Goal: Task Accomplishment & Management: Manage account settings

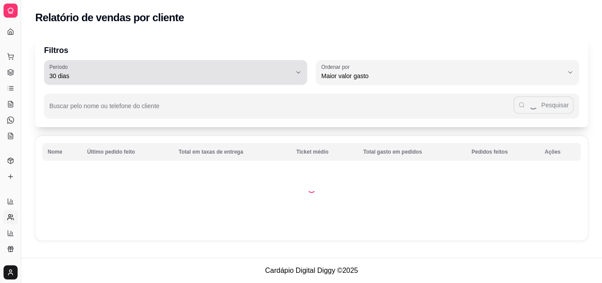
select select "30"
select select "HIGHEST_TOTAL_SPENT_WITH_ORDERS"
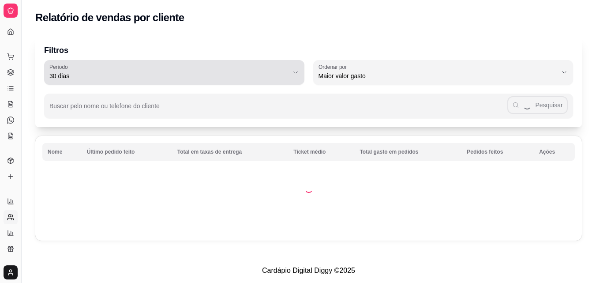
scroll to position [174, 0]
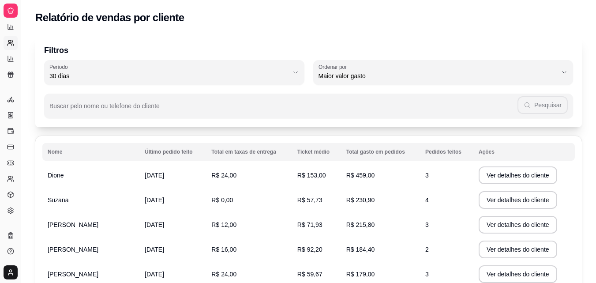
drag, startPoint x: 19, startPoint y: 3, endPoint x: 31, endPoint y: 6, distance: 13.1
click at [31, 6] on div "Diggy Sistema de Gestão B Burguer lanch ... Loja aberta Plano Essencial até 05/…" at bounding box center [298, 237] width 596 height 475
click at [31, 6] on div "Relatório de vendas por cliente" at bounding box center [308, 15] width 574 height 30
drag, startPoint x: 22, startPoint y: 4, endPoint x: 31, endPoint y: 5, distance: 9.4
click at [31, 5] on div "Diggy Sistema de Gestão B Burguer lanch ... Loja aberta Plano Essencial até 05/…" at bounding box center [298, 237] width 596 height 475
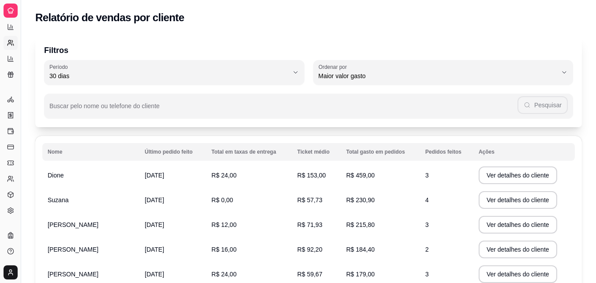
drag, startPoint x: 21, startPoint y: 10, endPoint x: 27, endPoint y: 10, distance: 6.6
click at [27, 10] on div "Diggy Sistema de Gestão B Burguer lanch ... Loja aberta Plano Essencial até 05/…" at bounding box center [298, 237] width 596 height 475
drag, startPoint x: 20, startPoint y: 7, endPoint x: 30, endPoint y: 11, distance: 10.2
click at [30, 11] on div "Diggy Sistema de Gestão B Burguer lanch ... Loja aberta Plano Essencial até 05/…" at bounding box center [298, 237] width 596 height 475
drag, startPoint x: 20, startPoint y: 10, endPoint x: 33, endPoint y: 12, distance: 13.0
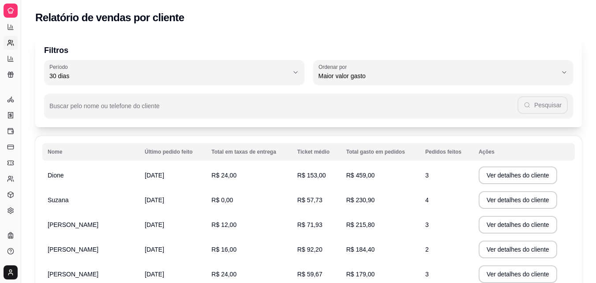
click at [33, 12] on div "Diggy Sistema de Gestão B Burguer lanch ... Loja aberta Plano Essencial até 05/…" at bounding box center [298, 237] width 596 height 475
drag, startPoint x: 20, startPoint y: 4, endPoint x: 27, endPoint y: 5, distance: 7.2
click at [27, 5] on div "Diggy Sistema de Gestão B Burguer lanch ... Loja aberta Plano Essencial até 05/…" at bounding box center [298, 237] width 596 height 475
click at [27, 5] on div "Relatório de vendas por cliente" at bounding box center [308, 15] width 574 height 30
drag, startPoint x: 20, startPoint y: 0, endPoint x: 26, endPoint y: 1, distance: 5.4
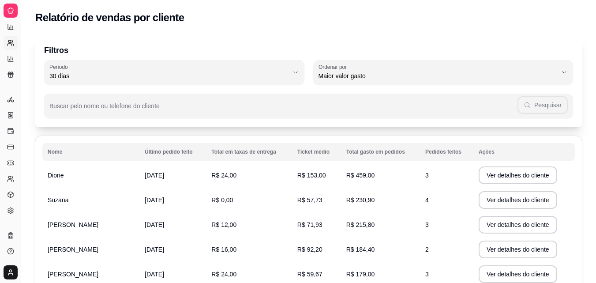
click at [26, 1] on div "Diggy Sistema de Gestão B Burguer lanch ... Loja aberta Plano Essencial até 05/…" at bounding box center [298, 237] width 596 height 475
click at [26, 1] on div "Relatório de vendas por cliente" at bounding box center [308, 15] width 574 height 30
click at [17, 1] on button "Toggle Sidebar" at bounding box center [20, 141] width 7 height 283
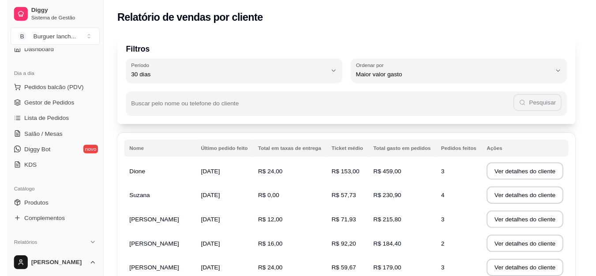
scroll to position [0, 0]
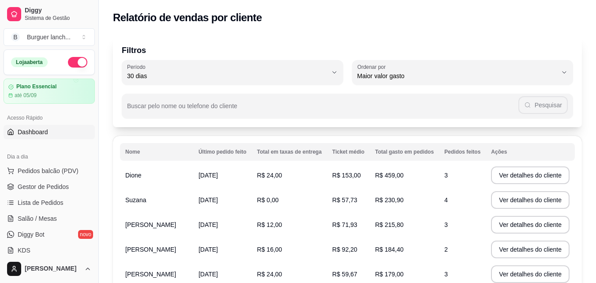
click at [56, 133] on link "Dashboard" at bounding box center [49, 132] width 91 height 14
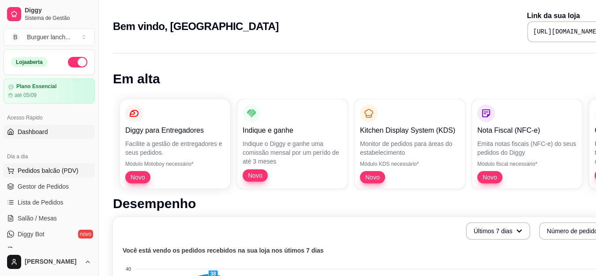
click at [42, 169] on span "Pedidos balcão (PDV)" at bounding box center [48, 170] width 61 height 9
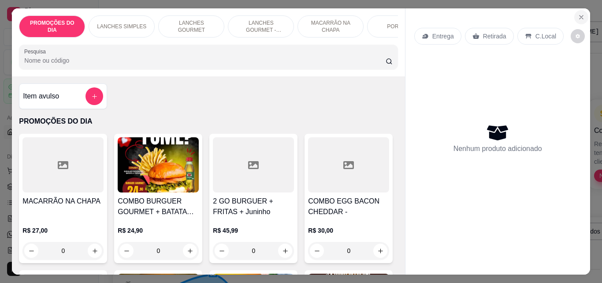
click at [580, 14] on icon "Close" at bounding box center [581, 17] width 7 height 7
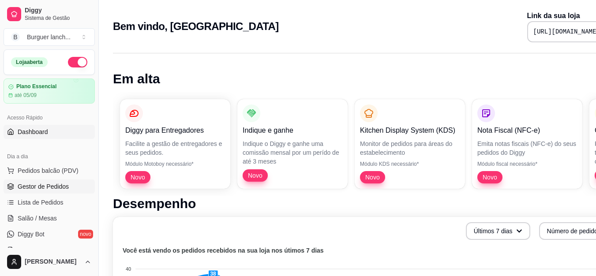
click at [35, 182] on link "Gestor de Pedidos" at bounding box center [49, 186] width 91 height 14
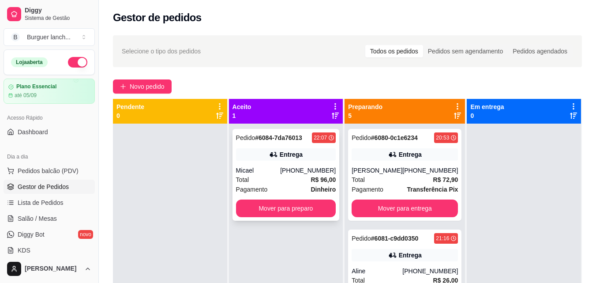
click at [321, 162] on div "Pedido # 6084-7da76013 22:07 Entrega Micael [PHONE_NUMBER] Total R$ 96,00 Pagam…" at bounding box center [285, 175] width 107 height 92
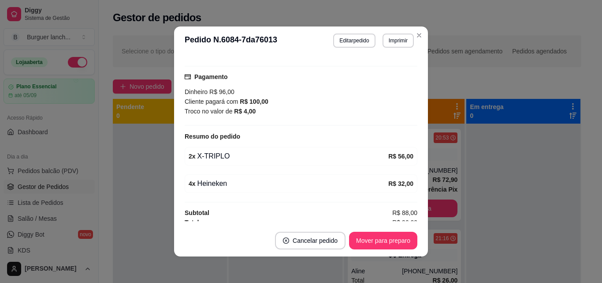
scroll to position [227, 0]
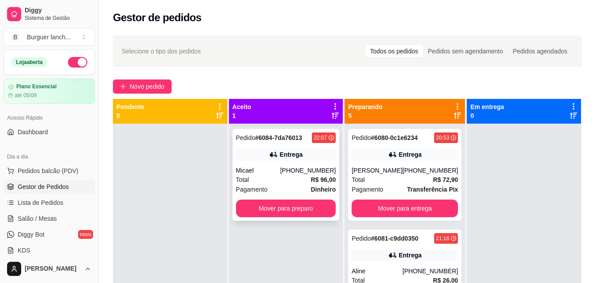
click at [305, 164] on div "Pedido # 6084-7da76013 22:07 Entrega Micael [PHONE_NUMBER] Total R$ 96,00 Pagam…" at bounding box center [285, 175] width 107 height 92
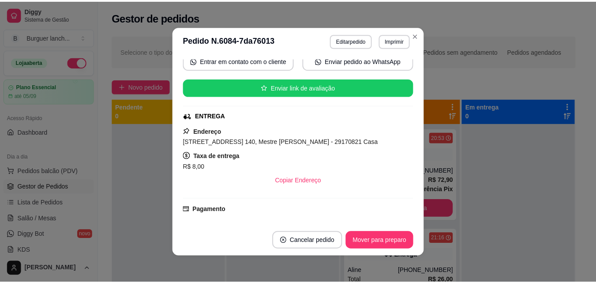
scroll to position [2, 0]
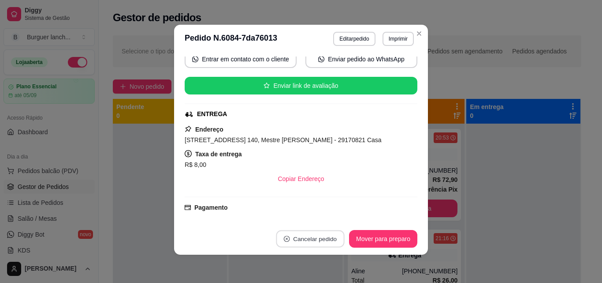
click at [298, 243] on button "Cancelar pedido" at bounding box center [310, 238] width 68 height 17
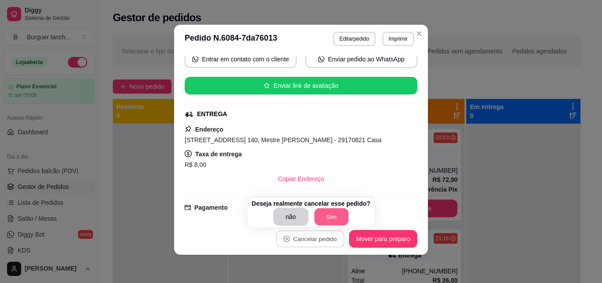
click at [333, 211] on button "Sim" at bounding box center [331, 216] width 34 height 17
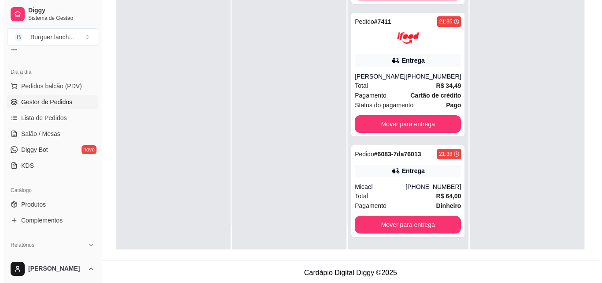
scroll to position [88, 0]
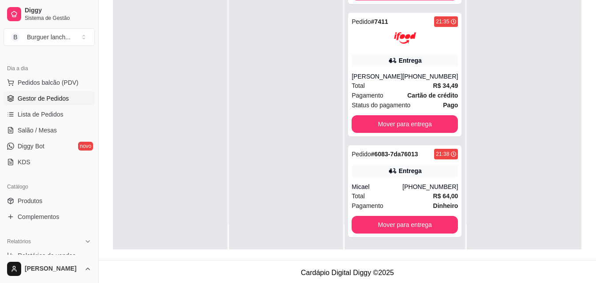
click at [54, 74] on div "Dia a dia" at bounding box center [49, 68] width 91 height 14
click at [51, 85] on span "Pedidos balcão (PDV)" at bounding box center [48, 82] width 61 height 9
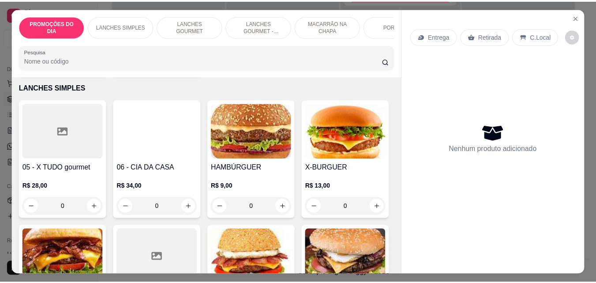
scroll to position [573, 0]
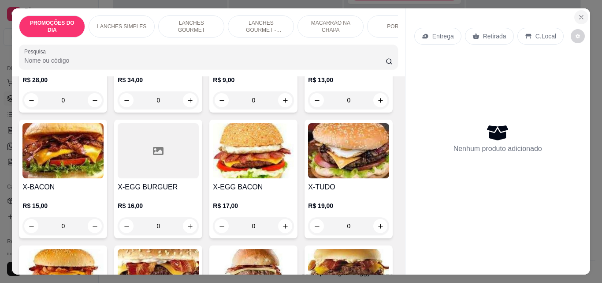
click at [581, 14] on icon "Close" at bounding box center [581, 17] width 7 height 7
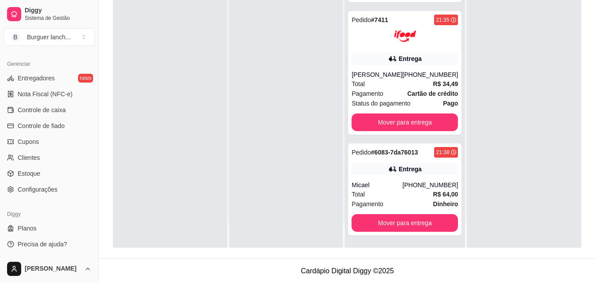
scroll to position [134, 0]
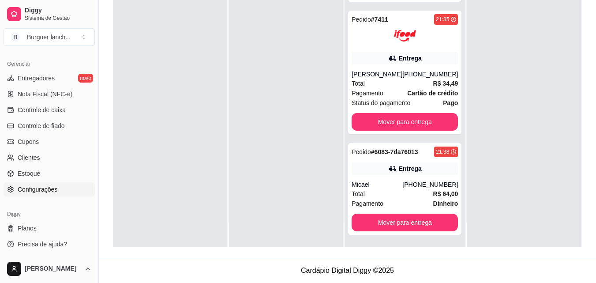
click at [33, 191] on span "Configurações" at bounding box center [38, 189] width 40 height 9
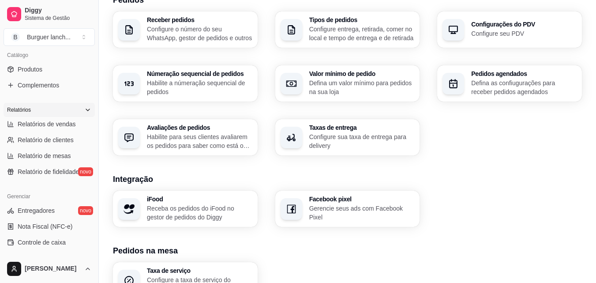
scroll to position [175, 0]
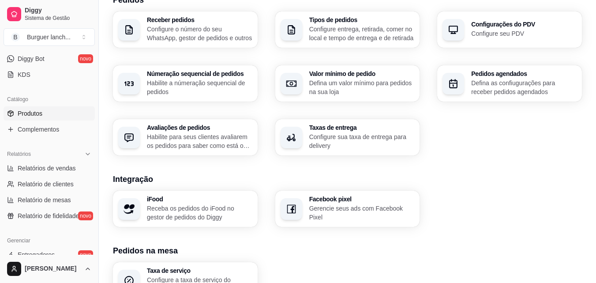
click at [54, 112] on link "Produtos" at bounding box center [49, 113] width 91 height 14
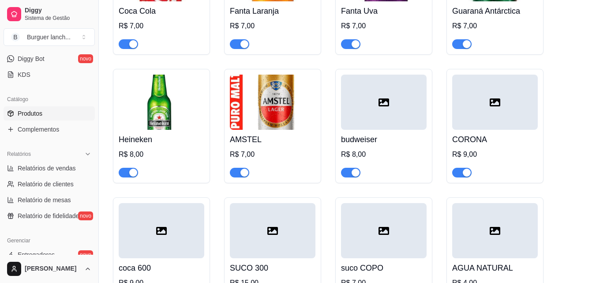
scroll to position [3086, 0]
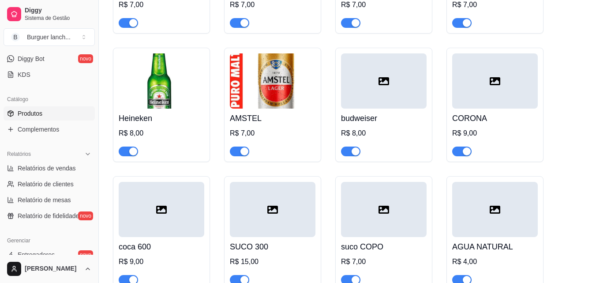
drag, startPoint x: 131, startPoint y: 150, endPoint x: 139, endPoint y: 149, distance: 7.9
click at [131, 149] on div "button" at bounding box center [133, 151] width 8 height 8
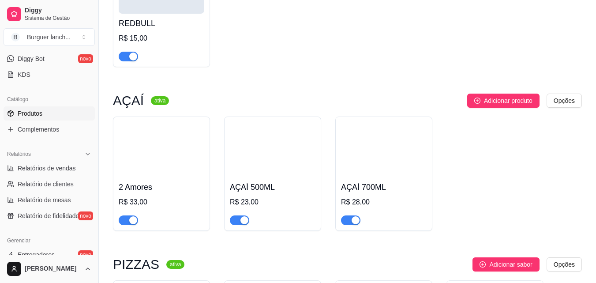
scroll to position [3438, 0]
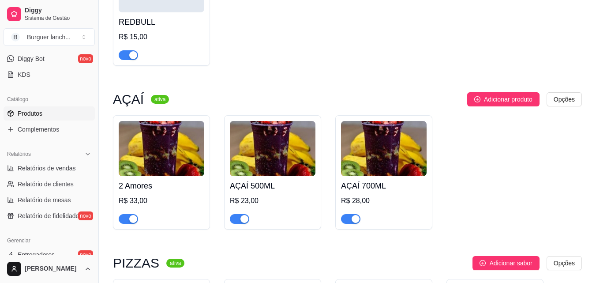
drag, startPoint x: 131, startPoint y: 216, endPoint x: 176, endPoint y: 217, distance: 45.4
click at [131, 215] on div "button" at bounding box center [133, 219] width 8 height 8
click at [238, 218] on button "button" at bounding box center [239, 219] width 19 height 10
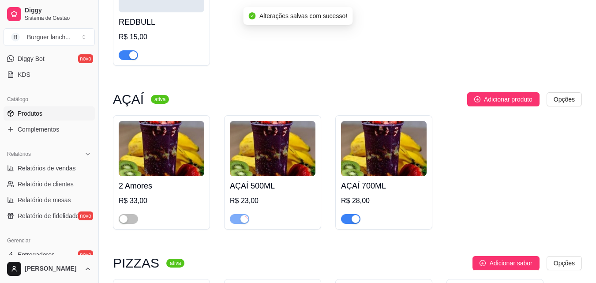
click at [354, 219] on div "button" at bounding box center [355, 219] width 8 height 8
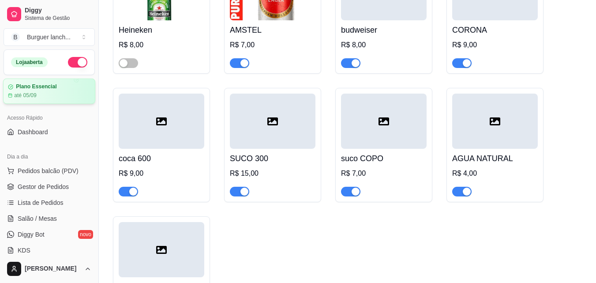
scroll to position [3086, 0]
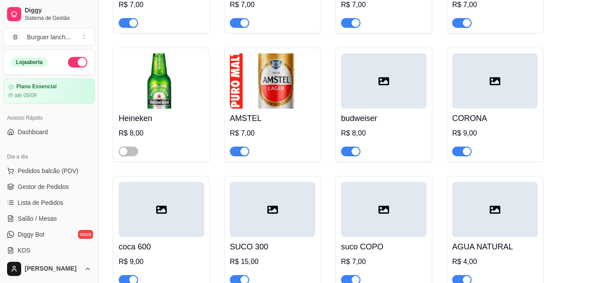
click at [242, 151] on div "button" at bounding box center [244, 151] width 8 height 8
click at [353, 146] on span "button" at bounding box center [350, 151] width 19 height 10
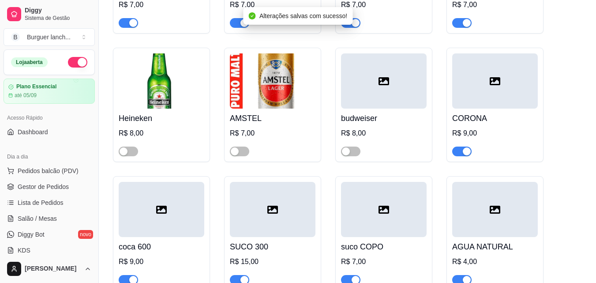
click at [468, 147] on div "button" at bounding box center [466, 151] width 8 height 8
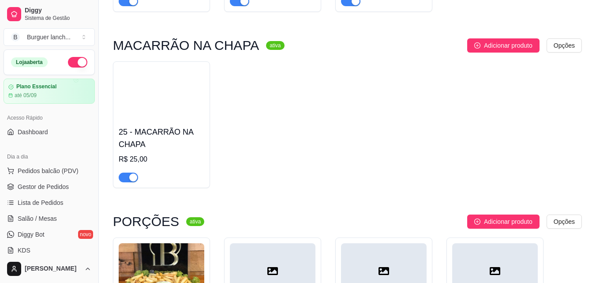
scroll to position [1763, 0]
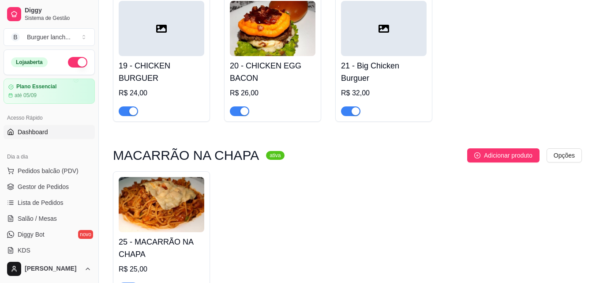
click at [37, 128] on span "Dashboard" at bounding box center [33, 131] width 30 height 9
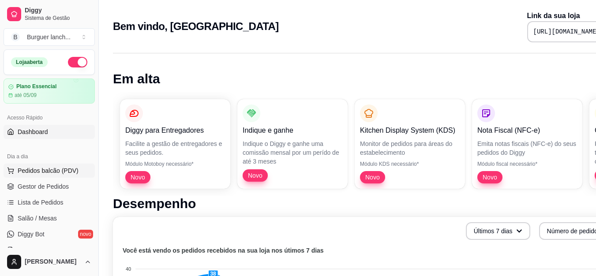
click at [30, 167] on span "Pedidos balcão (PDV)" at bounding box center [48, 170] width 61 height 9
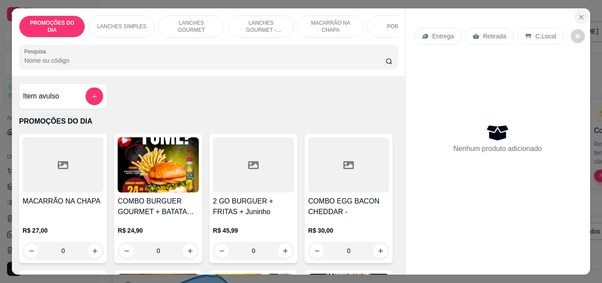
click at [582, 13] on button "Close" at bounding box center [581, 17] width 14 height 14
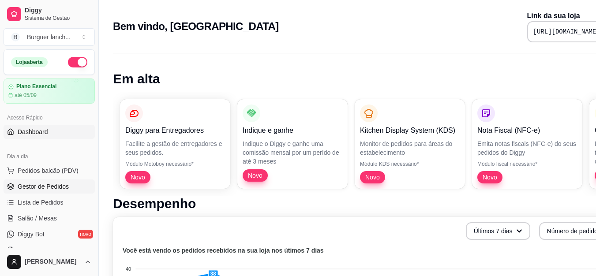
click at [36, 184] on span "Gestor de Pedidos" at bounding box center [43, 186] width 51 height 9
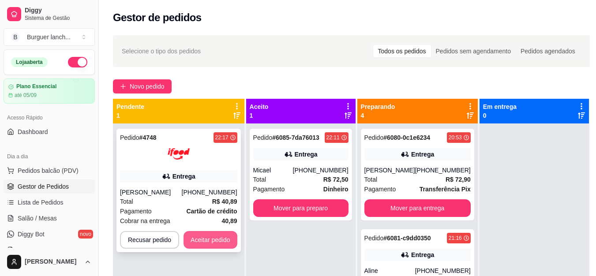
click at [209, 238] on button "Aceitar pedido" at bounding box center [210, 240] width 54 height 18
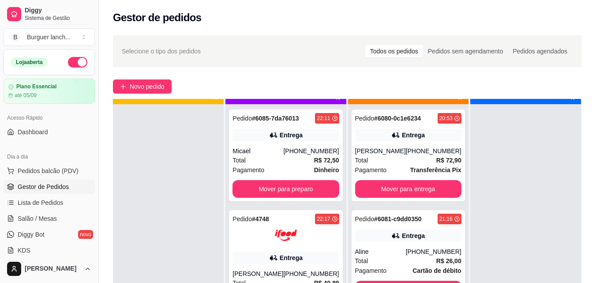
scroll to position [25, 0]
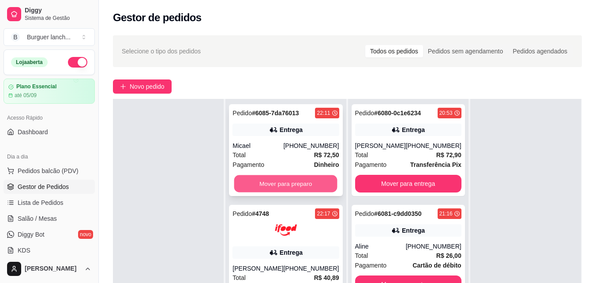
click at [312, 183] on button "Mover para preparo" at bounding box center [285, 183] width 103 height 17
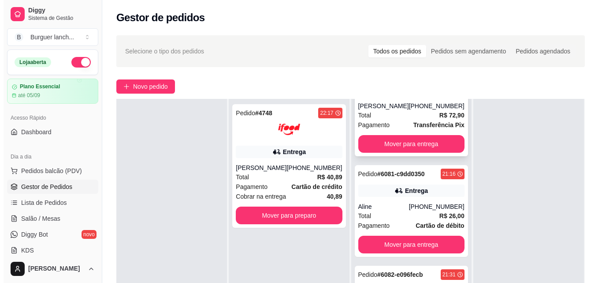
scroll to position [0, 0]
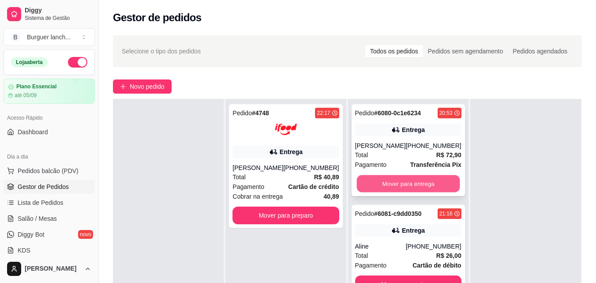
click at [416, 178] on button "Mover para entrega" at bounding box center [407, 183] width 103 height 17
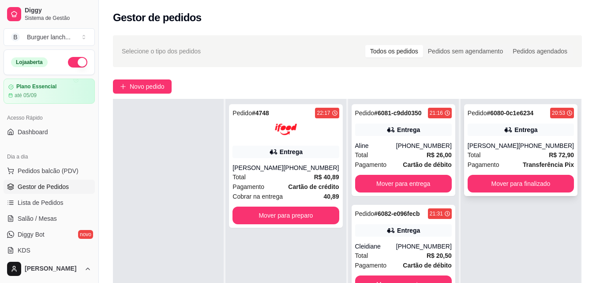
click at [496, 138] on div "Pedido # 6080-0c1e6234 20:53 Entrega [PERSON_NAME] [PHONE_NUMBER] Total R$ 72,9…" at bounding box center [520, 150] width 113 height 92
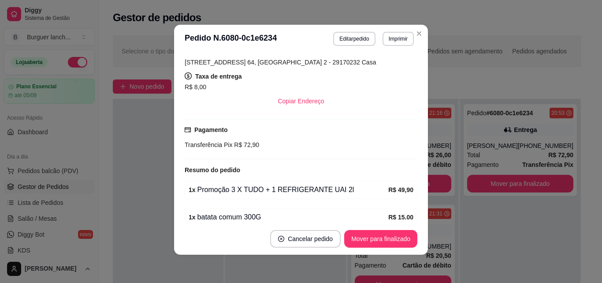
scroll to position [207, 0]
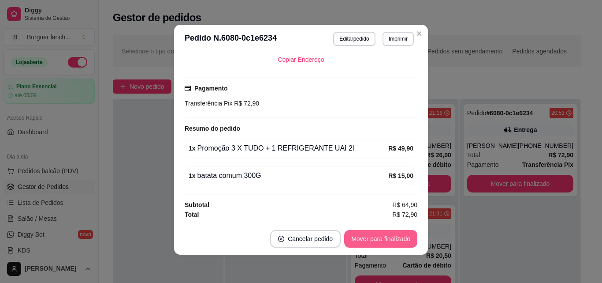
click at [376, 238] on button "Mover para finalizado" at bounding box center [380, 239] width 73 height 18
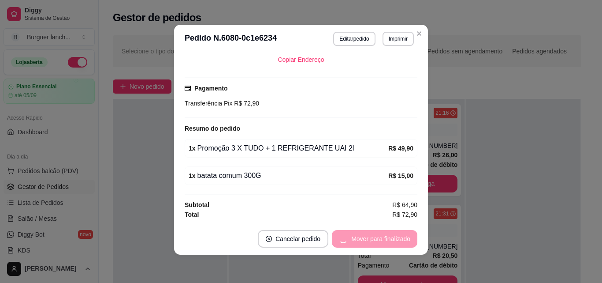
scroll to position [187, 0]
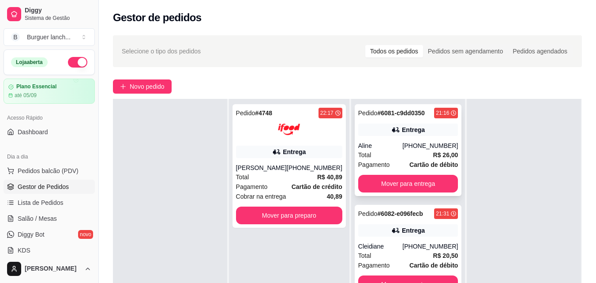
click at [390, 134] on div "Entrega" at bounding box center [408, 129] width 100 height 12
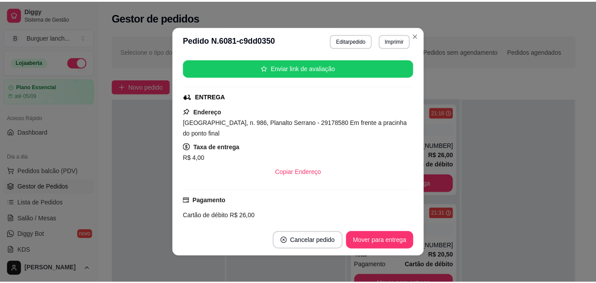
scroll to position [132, 0]
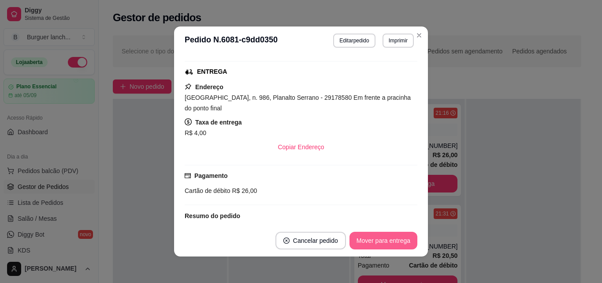
click at [389, 240] on button "Mover para entrega" at bounding box center [384, 240] width 68 height 18
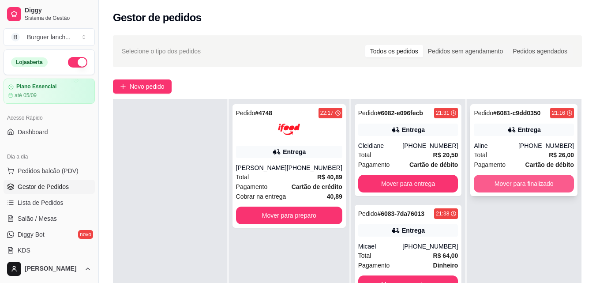
click at [515, 182] on button "Mover para finalizado" at bounding box center [523, 184] width 100 height 18
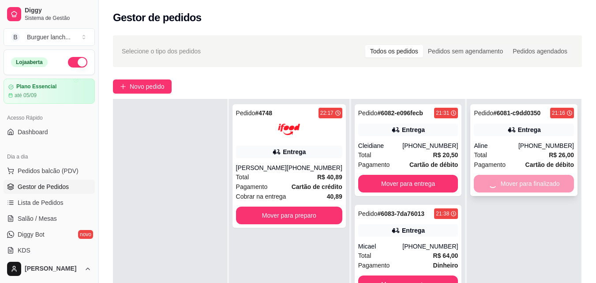
click at [515, 182] on div "Mover para finalizado" at bounding box center [523, 184] width 100 height 18
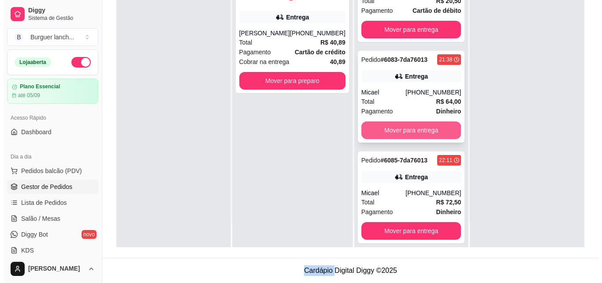
scroll to position [28, 0]
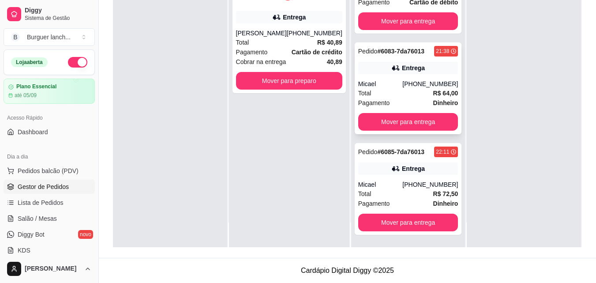
click at [413, 76] on div "Pedido # 6083-7da76013 21:38 Entrega Micael [PHONE_NUMBER] Total R$ 64,00 Pagam…" at bounding box center [407, 88] width 107 height 92
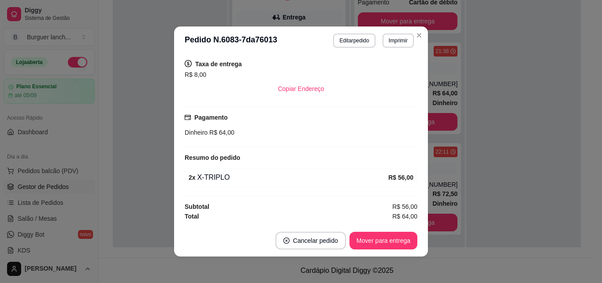
scroll to position [2, 0]
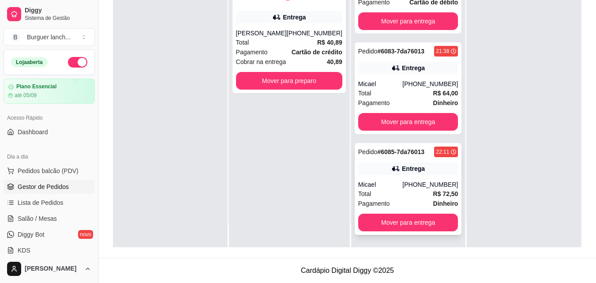
click at [377, 182] on div "Micael" at bounding box center [380, 184] width 45 height 9
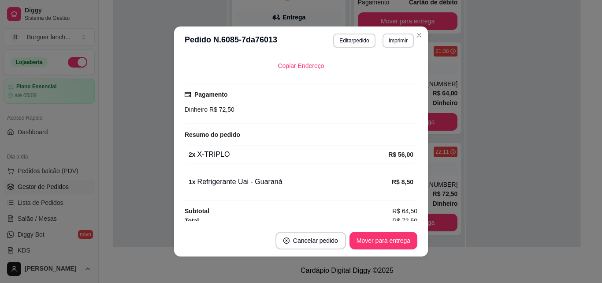
scroll to position [207, 0]
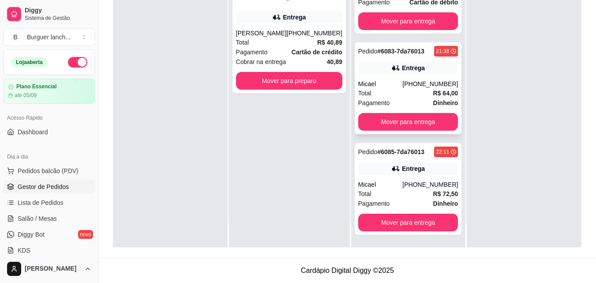
click at [411, 76] on div "Pedido # 6083-7da76013 21:38 Entrega Micael [PHONE_NUMBER] Total R$ 64,00 Pagam…" at bounding box center [407, 88] width 107 height 92
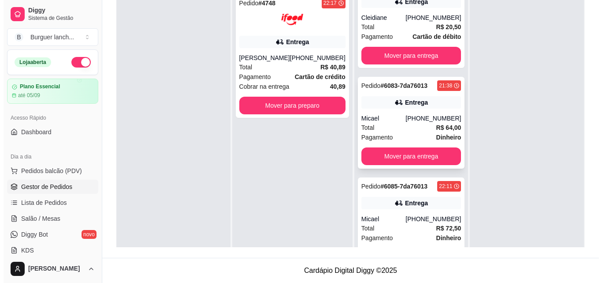
scroll to position [28, 0]
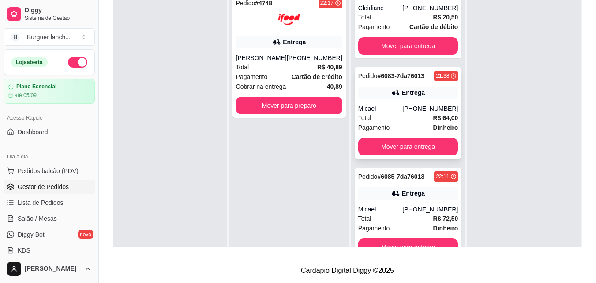
click at [403, 78] on strong "# 6083-7da76013" at bounding box center [400, 75] width 47 height 7
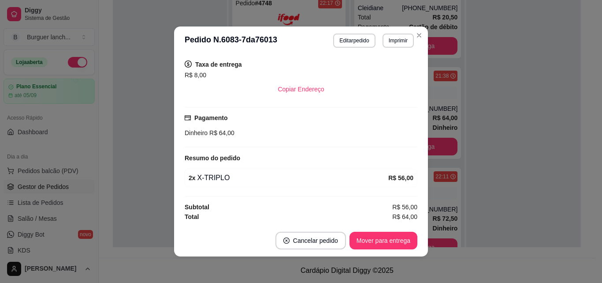
scroll to position [180, 0]
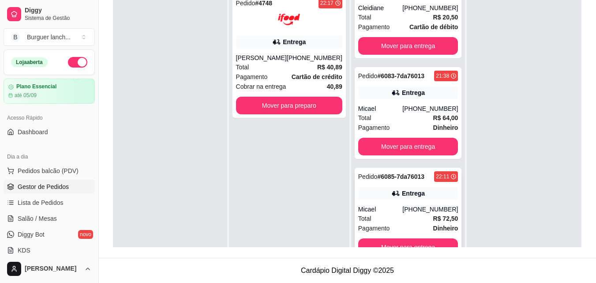
click at [380, 206] on div "Micael" at bounding box center [380, 209] width 45 height 9
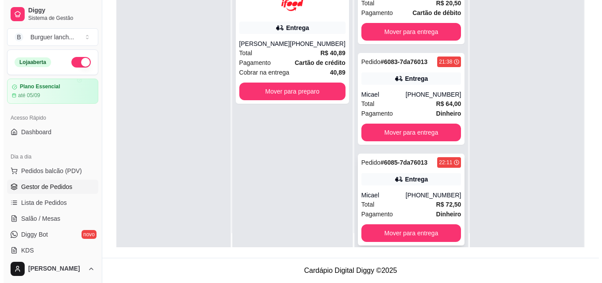
scroll to position [25, 0]
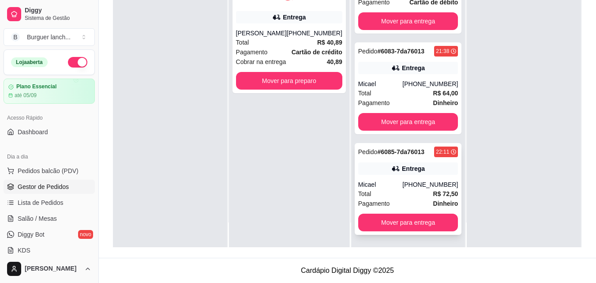
click at [395, 177] on div "Pedido # 6085-7da76013 22:11 Entrega Micael [PHONE_NUMBER] Total R$ 72,50 Pagam…" at bounding box center [407, 189] width 107 height 92
click at [402, 181] on div "[PHONE_NUMBER]" at bounding box center [430, 184] width 56 height 9
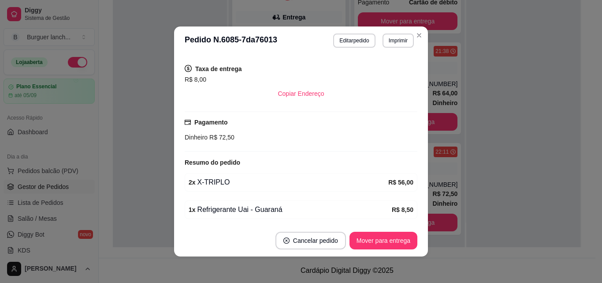
scroll to position [176, 0]
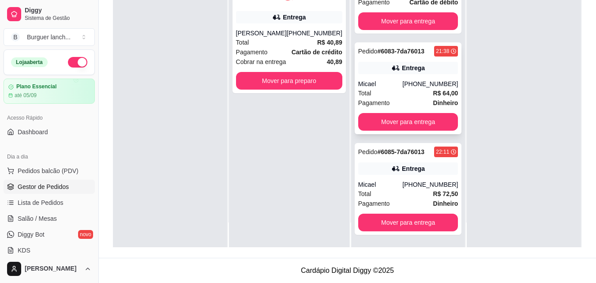
click at [423, 59] on div "Pedido # 6083-7da76013 21:38 Entrega Micael [PHONE_NUMBER] Total R$ 64,00 Pagam…" at bounding box center [407, 88] width 107 height 92
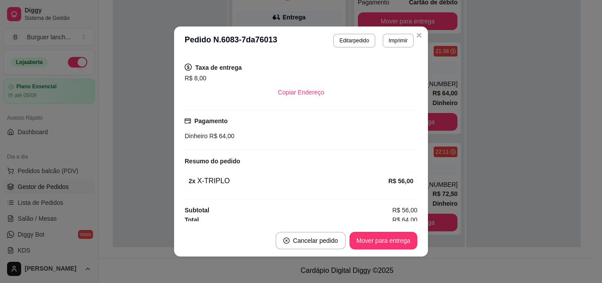
scroll to position [180, 0]
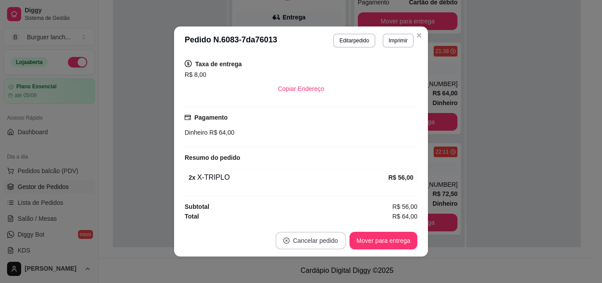
click at [320, 241] on button "Cancelar pedido" at bounding box center [310, 240] width 71 height 18
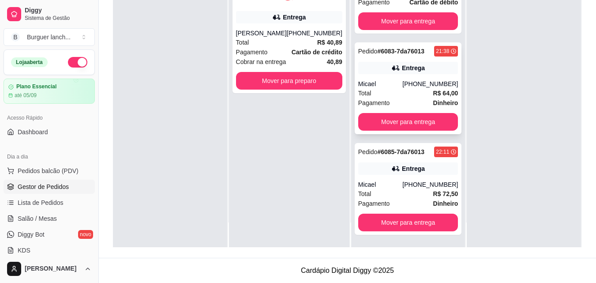
click at [384, 75] on div "Pedido # 6083-7da76013 21:38 Entrega Micael [PHONE_NUMBER] Total R$ 64,00 Pagam…" at bounding box center [407, 88] width 107 height 92
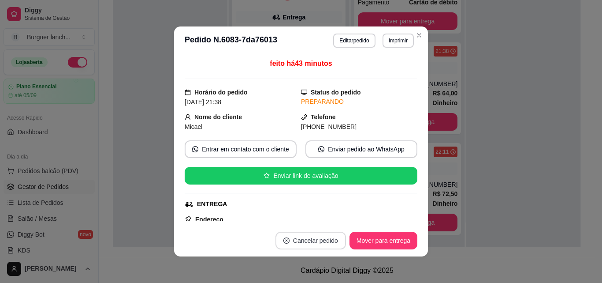
click at [303, 246] on button "Cancelar pedido" at bounding box center [310, 240] width 71 height 18
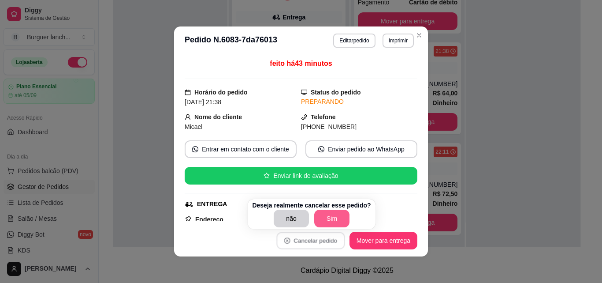
click at [332, 216] on button "Sim" at bounding box center [331, 218] width 35 height 18
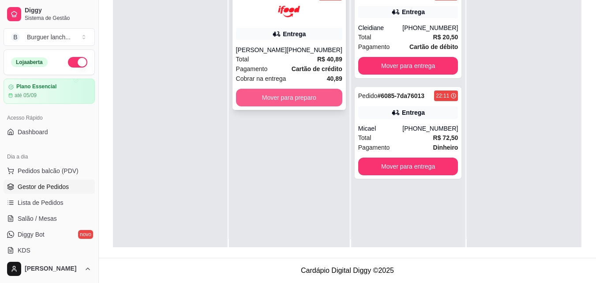
scroll to position [0, 0]
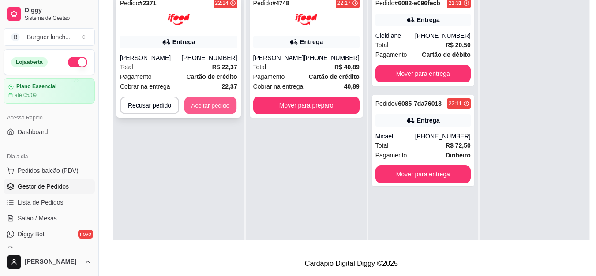
click at [208, 100] on button "Aceitar pedido" at bounding box center [210, 105] width 52 height 17
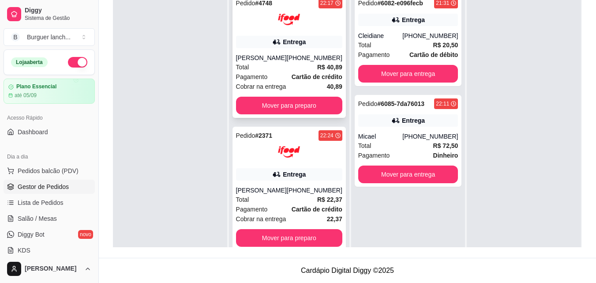
click at [302, 33] on div "Pedido # 4748 22:17 Entrega [PERSON_NAME] [PHONE_NUMBER] Total R$ 40,89 Pagamen…" at bounding box center [288, 55] width 113 height 123
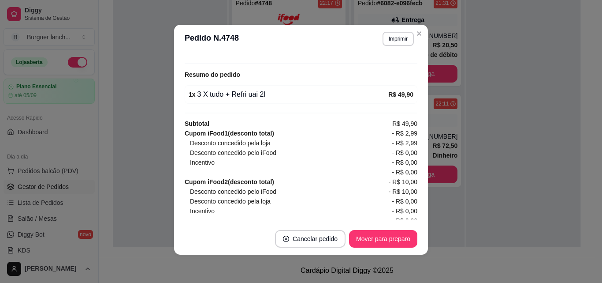
scroll to position [309, 0]
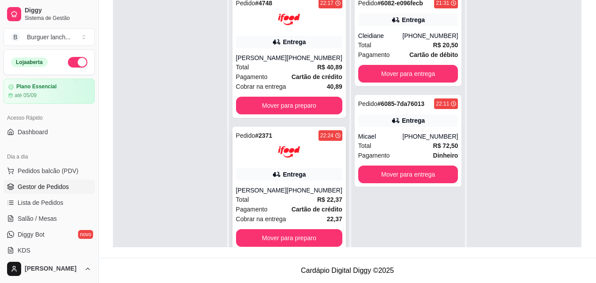
click at [251, 160] on div at bounding box center [289, 152] width 106 height 22
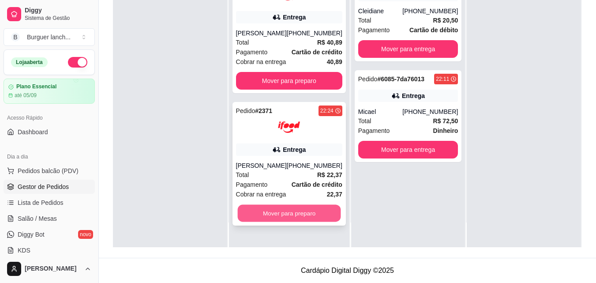
click at [307, 212] on button "Mover para preparo" at bounding box center [288, 213] width 103 height 17
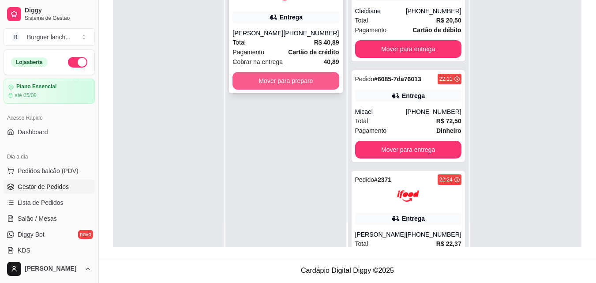
click at [284, 79] on button "Mover para preparo" at bounding box center [285, 81] width 106 height 18
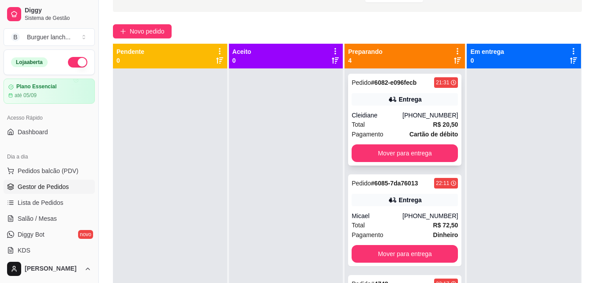
scroll to position [46, 0]
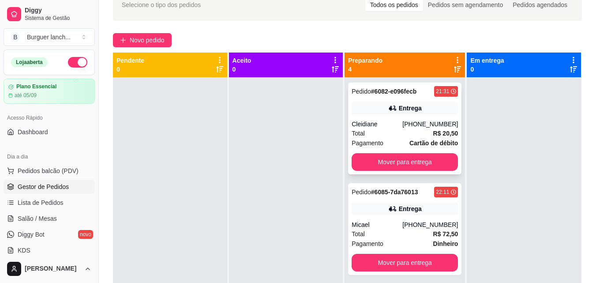
click at [393, 122] on div "Cleidiane" at bounding box center [376, 123] width 51 height 9
click at [386, 158] on button "Mover para entrega" at bounding box center [404, 162] width 106 height 18
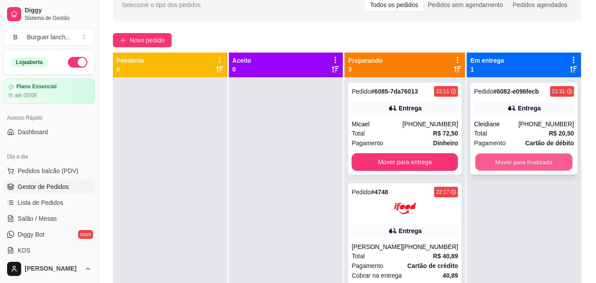
click at [504, 160] on button "Mover para finalizado" at bounding box center [523, 161] width 97 height 17
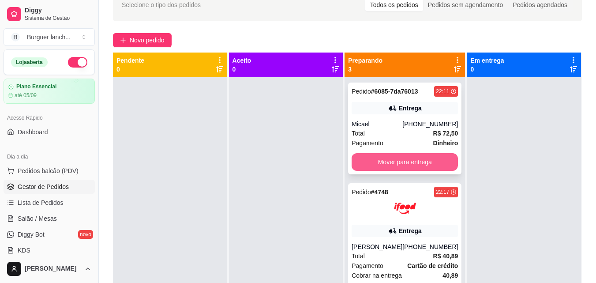
click at [423, 166] on button "Mover para entrega" at bounding box center [404, 162] width 106 height 18
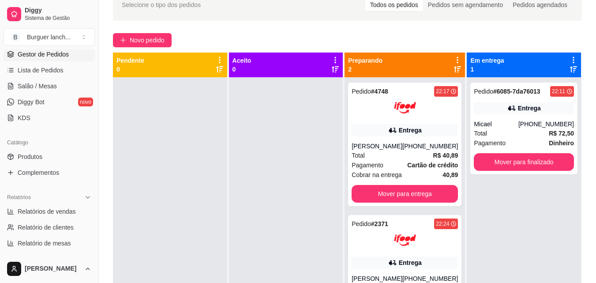
scroll to position [176, 0]
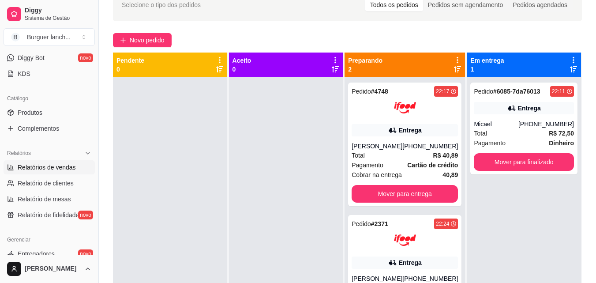
click at [54, 167] on span "Relatórios de vendas" at bounding box center [47, 167] width 58 height 9
select select "ALL"
select select "0"
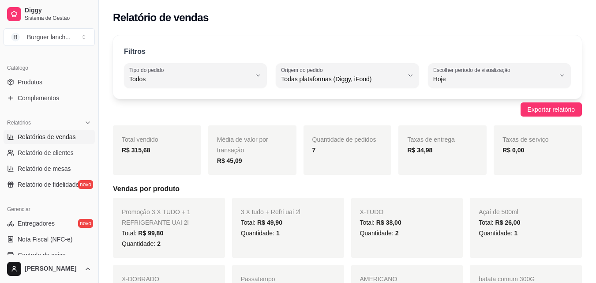
scroll to position [220, 0]
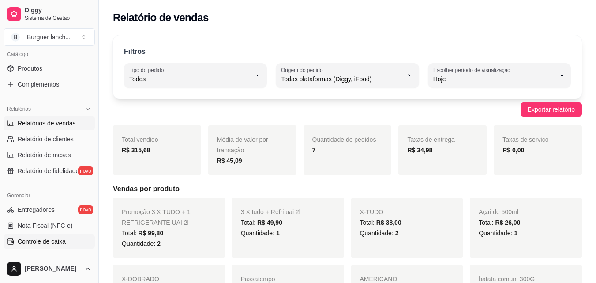
click at [45, 244] on span "Controle de caixa" at bounding box center [42, 241] width 48 height 9
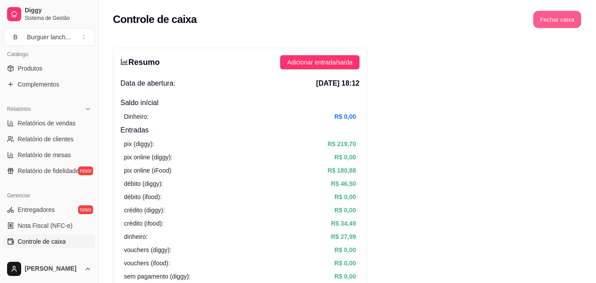
click at [563, 23] on button "Fechar caixa" at bounding box center [557, 19] width 48 height 17
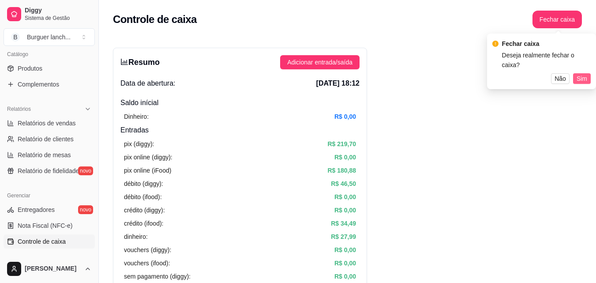
click at [581, 74] on span "Sim" at bounding box center [581, 79] width 11 height 10
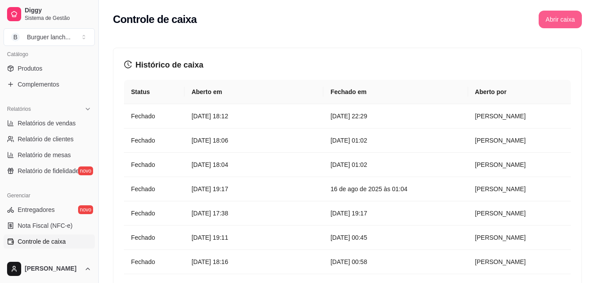
click at [556, 20] on button "Abrir caixa" at bounding box center [559, 20] width 43 height 18
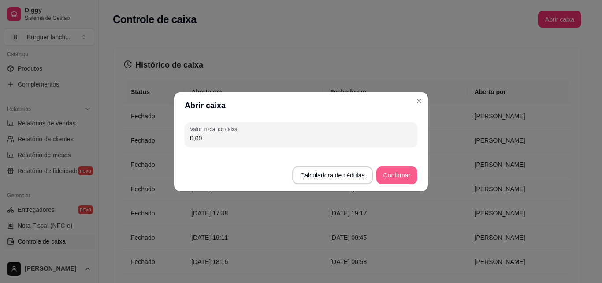
click at [384, 175] on button "Confirmar" at bounding box center [396, 175] width 41 height 18
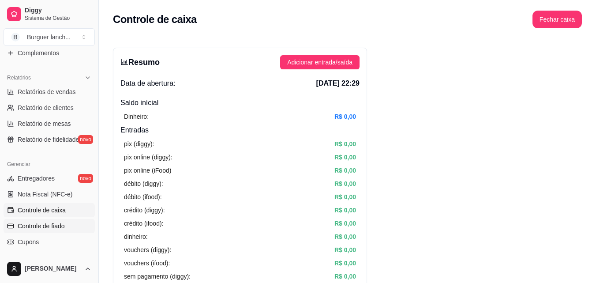
scroll to position [309, 0]
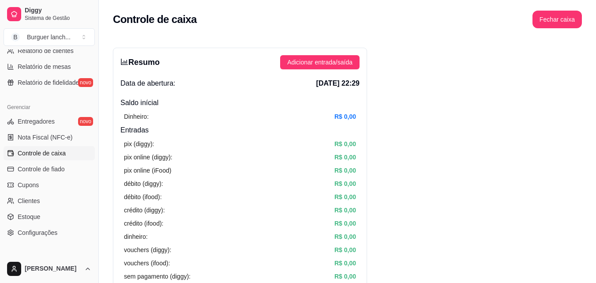
click at [53, 150] on span "Controle de caixa" at bounding box center [42, 153] width 48 height 9
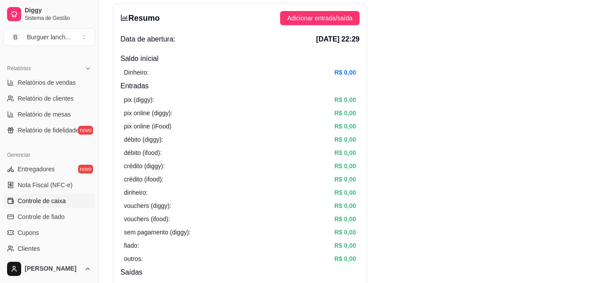
scroll to position [175, 0]
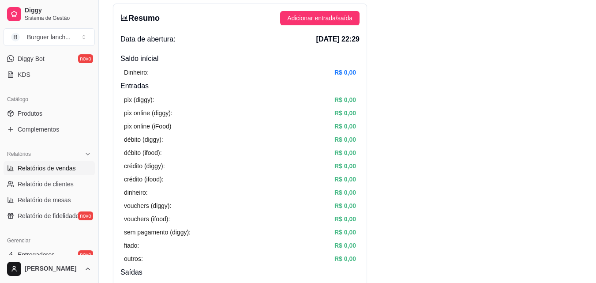
click at [58, 169] on span "Relatórios de vendas" at bounding box center [47, 168] width 58 height 9
select select "ALL"
select select "0"
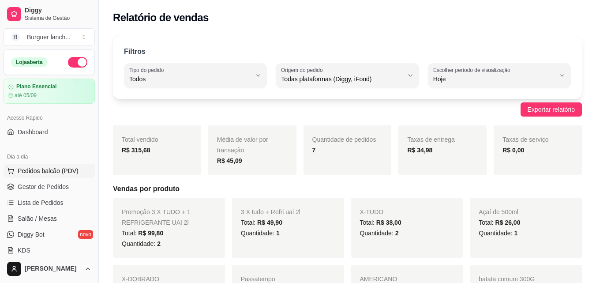
click at [45, 169] on span "Pedidos balcão (PDV)" at bounding box center [48, 170] width 61 height 9
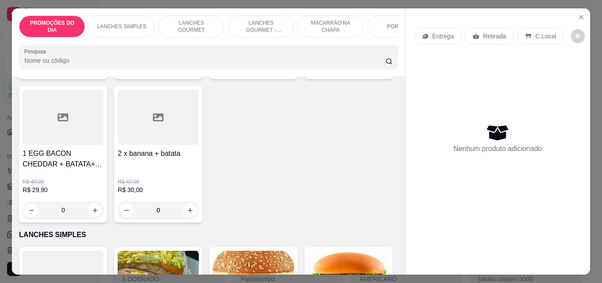
scroll to position [353, 0]
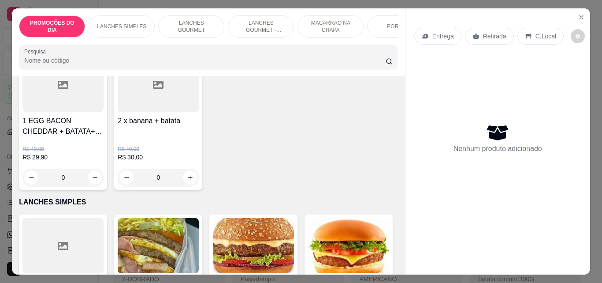
click at [378, 37] on icon "increase-product-quantity" at bounding box center [380, 34] width 5 height 5
type input "1"
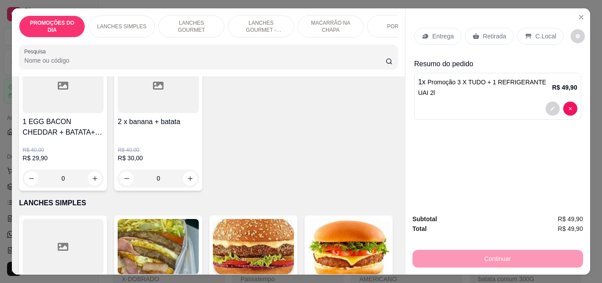
click at [486, 28] on div "Retirada" at bounding box center [489, 36] width 49 height 17
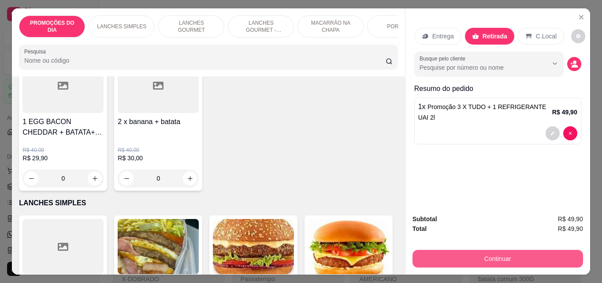
click at [483, 253] on button "Continuar" at bounding box center [498, 258] width 171 height 18
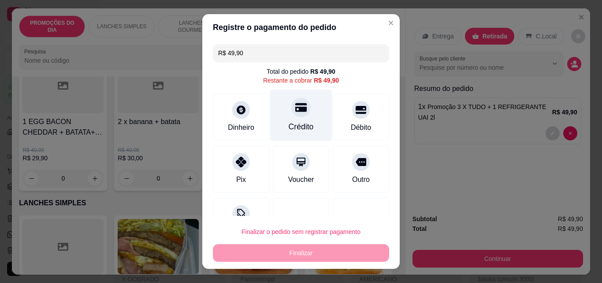
click at [283, 119] on div "Crédito" at bounding box center [301, 115] width 62 height 52
type input "R$ 0,00"
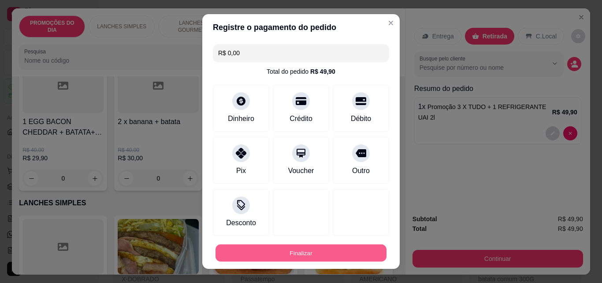
click at [293, 250] on button "Finalizar" at bounding box center [301, 252] width 171 height 17
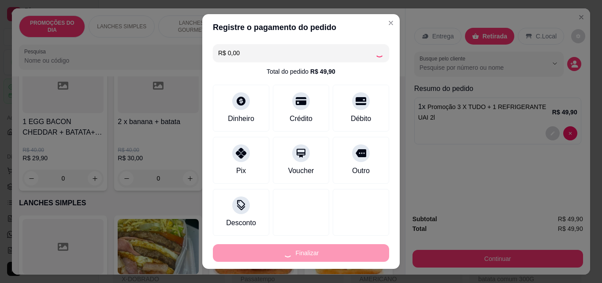
type input "0"
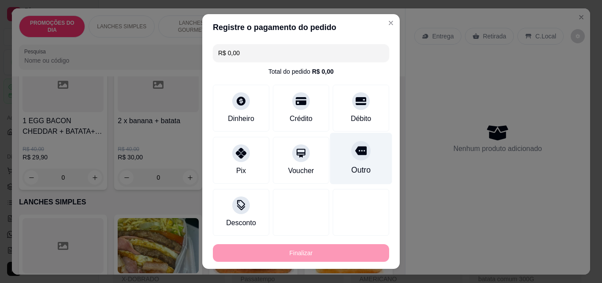
type input "-R$ 49,90"
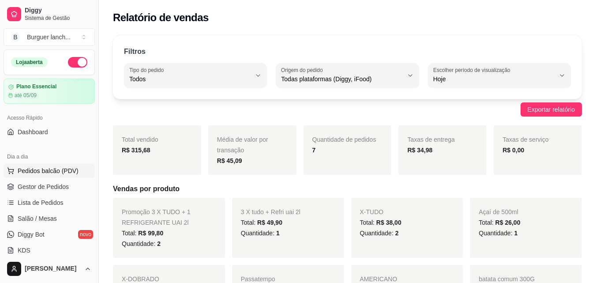
click at [54, 170] on span "Pedidos balcão (PDV)" at bounding box center [48, 170] width 61 height 9
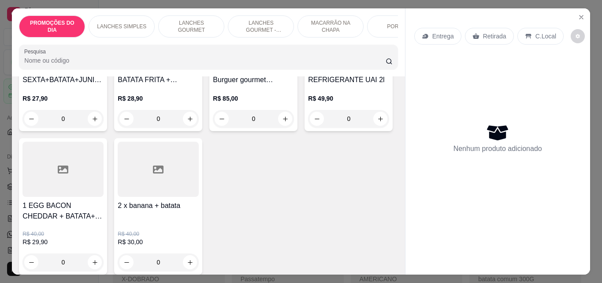
scroll to position [309, 0]
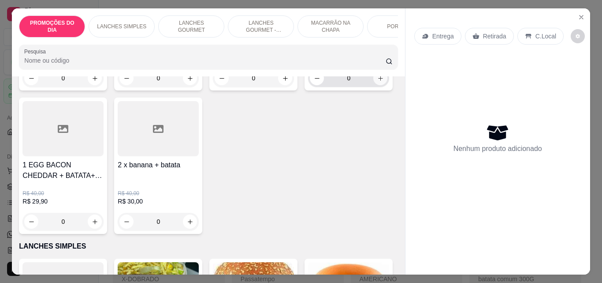
click at [377, 82] on icon "increase-product-quantity" at bounding box center [380, 78] width 7 height 7
type input "1"
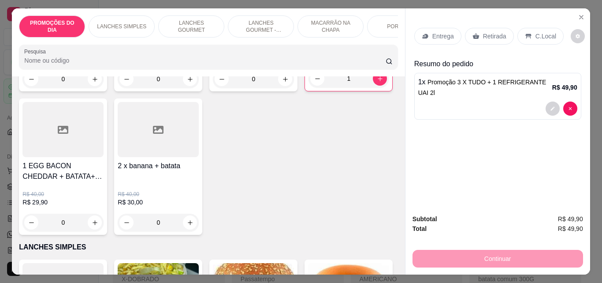
click at [435, 32] on p "Entrega" at bounding box center [443, 36] width 22 height 9
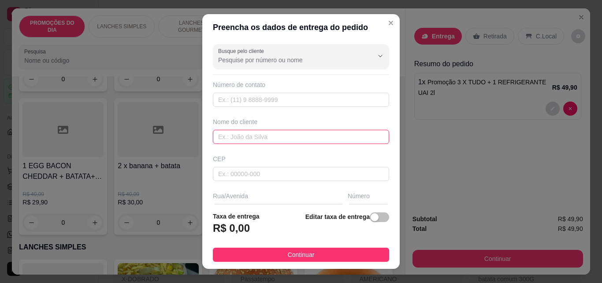
click at [237, 139] on input "text" at bounding box center [301, 137] width 176 height 14
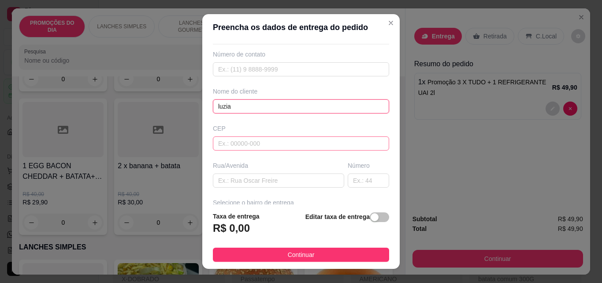
scroll to position [132, 0]
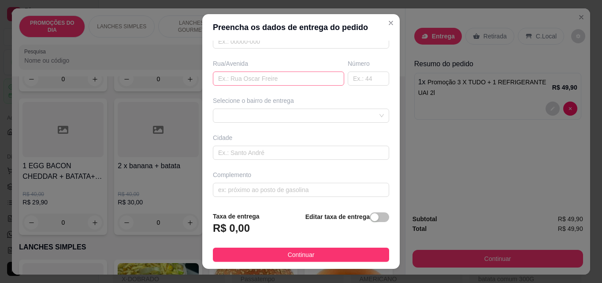
type input "luzia"
click at [238, 78] on input "text" at bounding box center [278, 78] width 131 height 14
type input "rua camara"
click at [363, 82] on input "text" at bounding box center [368, 78] width 41 height 14
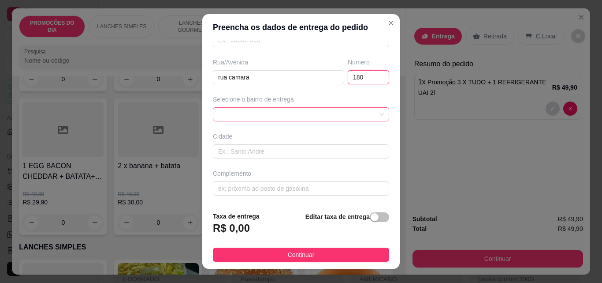
click at [255, 112] on span at bounding box center [301, 114] width 166 height 13
type input "180"
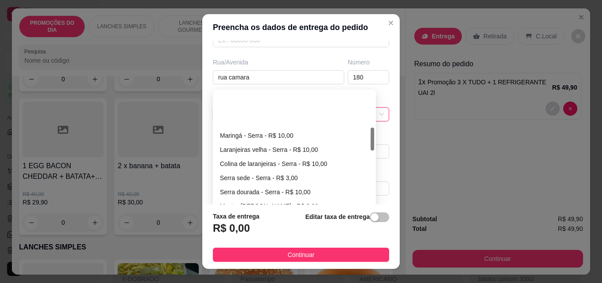
scroll to position [176, 0]
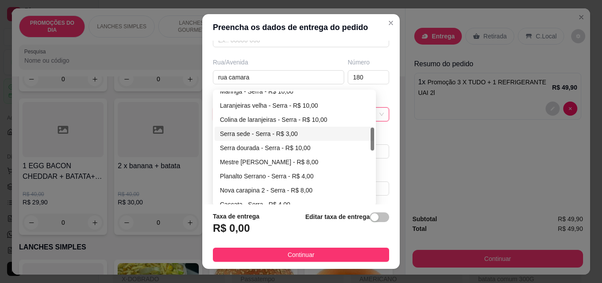
click at [259, 135] on div "Serra sede - Serra - R$ 3,00" at bounding box center [294, 134] width 149 height 10
type input "Serra"
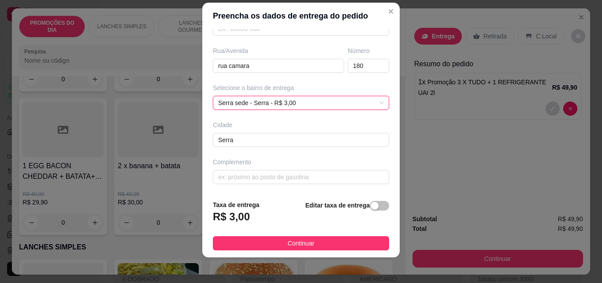
scroll to position [14, 0]
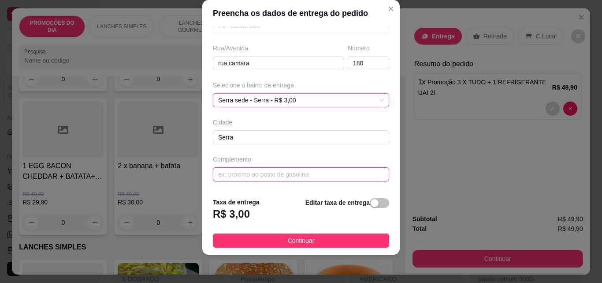
click at [252, 172] on input "text" at bounding box center [301, 174] width 176 height 14
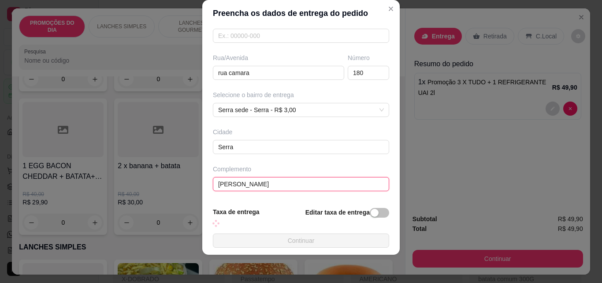
scroll to position [134, 0]
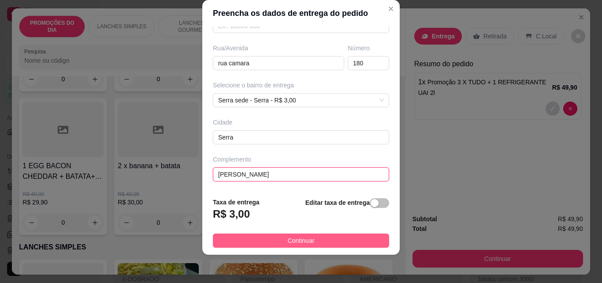
type input "[PERSON_NAME]"
click at [273, 238] on button "Continuar" at bounding box center [301, 240] width 176 height 14
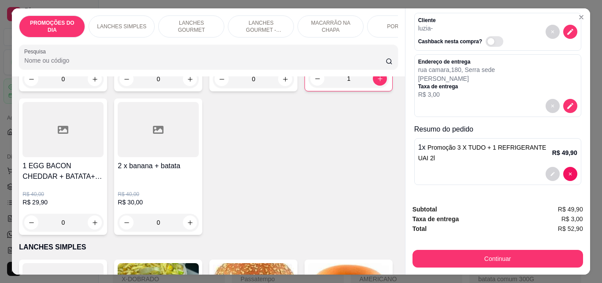
scroll to position [23, 0]
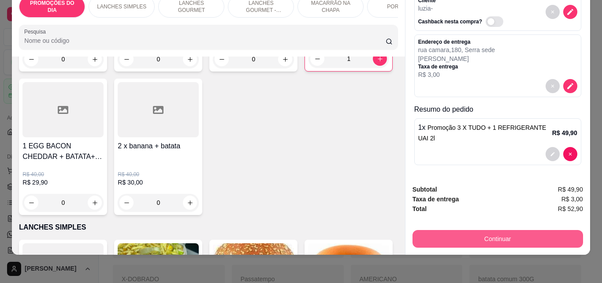
click at [486, 231] on button "Continuar" at bounding box center [498, 239] width 171 height 18
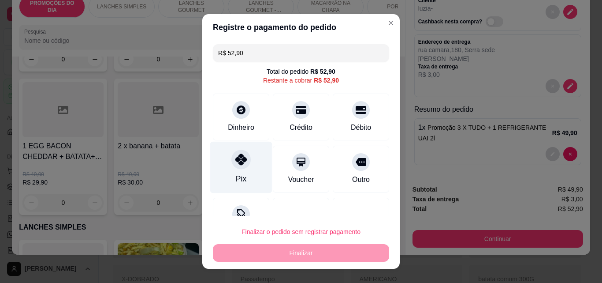
click at [235, 161] on icon at bounding box center [240, 158] width 11 height 11
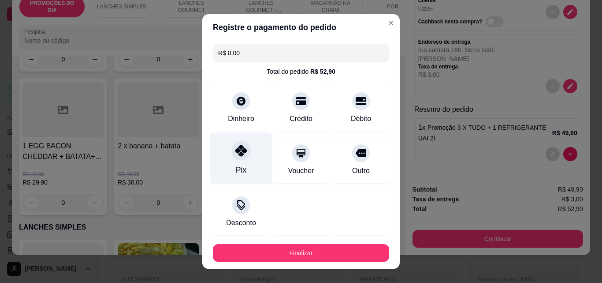
type input "R$ 0,00"
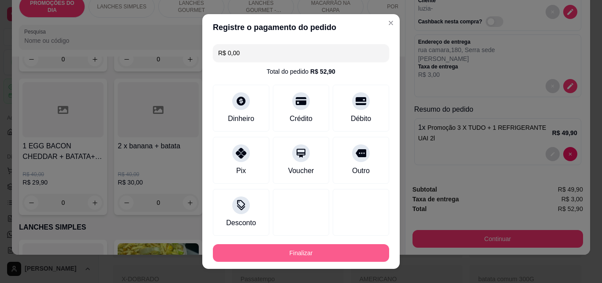
click at [285, 251] on button "Finalizar" at bounding box center [301, 253] width 176 height 18
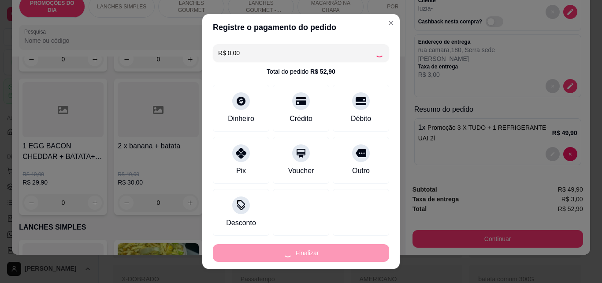
type input "0"
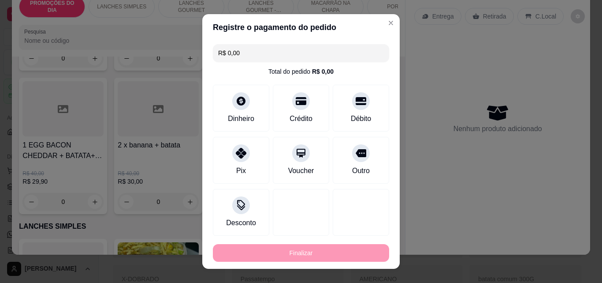
type input "-R$ 52,90"
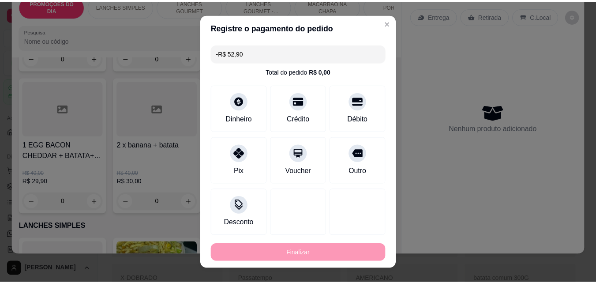
scroll to position [0, 0]
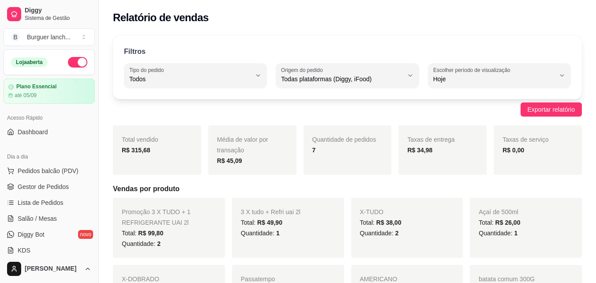
scroll to position [247, 0]
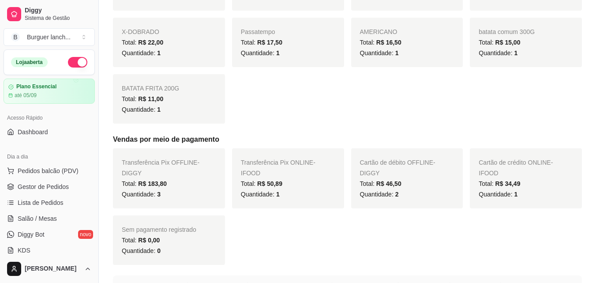
click at [595, 39] on div "Filtros ALL Tipo do pedido Todos Entrega Retirada Mesa Consumo local Tipo do pe…" at bounding box center [347, 188] width 497 height 811
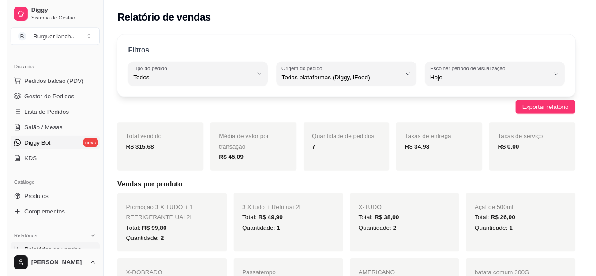
scroll to position [0, 0]
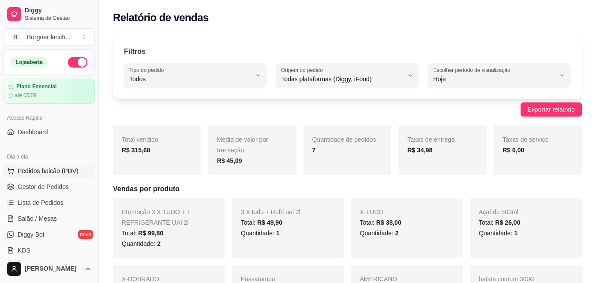
click at [36, 166] on span "Pedidos balcão (PDV)" at bounding box center [48, 170] width 61 height 9
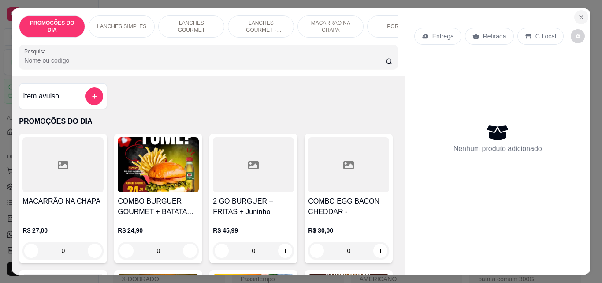
click at [581, 14] on icon "Close" at bounding box center [581, 17] width 7 height 7
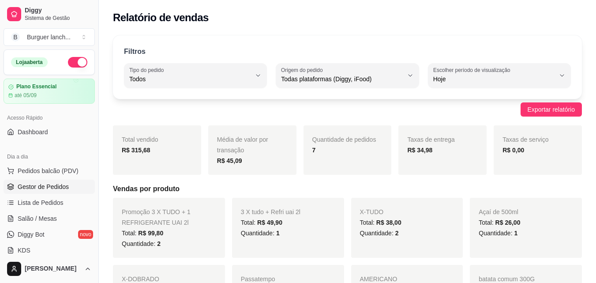
click at [33, 188] on span "Gestor de Pedidos" at bounding box center [43, 186] width 51 height 9
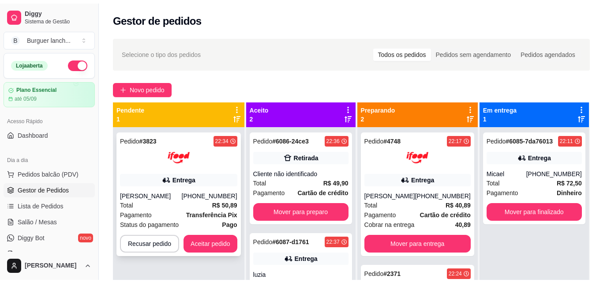
scroll to position [25, 0]
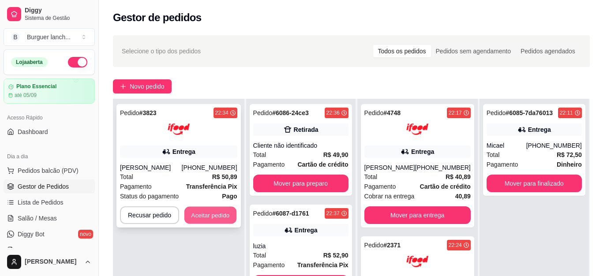
click at [213, 218] on button "Aceitar pedido" at bounding box center [210, 215] width 52 height 17
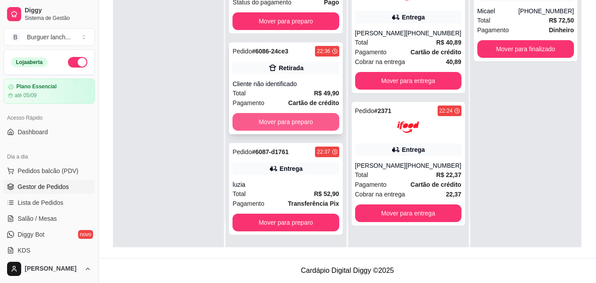
scroll to position [0, 0]
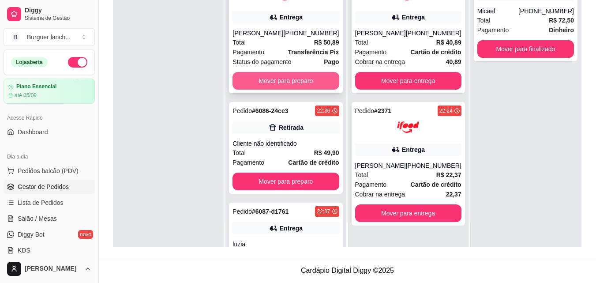
click at [281, 78] on button "Mover para preparo" at bounding box center [285, 81] width 106 height 18
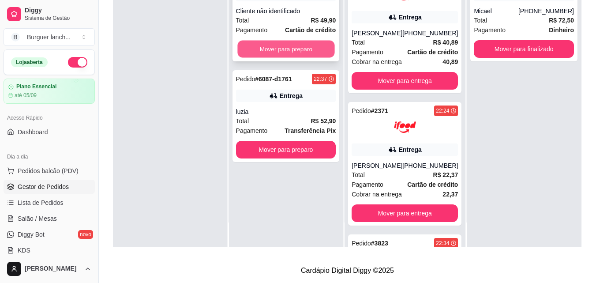
click at [283, 55] on button "Mover para preparo" at bounding box center [285, 49] width 97 height 17
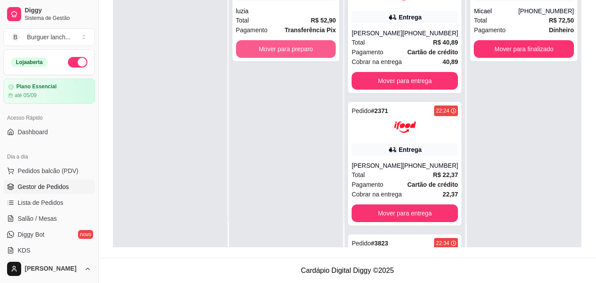
click at [283, 55] on button "Mover para preparo" at bounding box center [286, 49] width 100 height 18
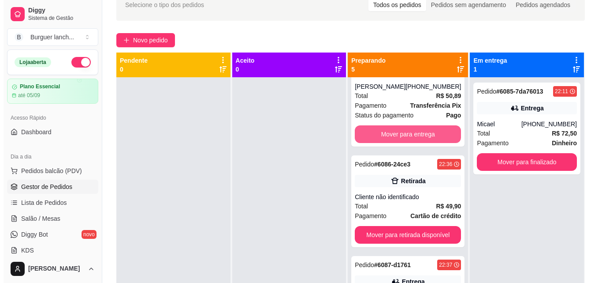
scroll to position [192, 0]
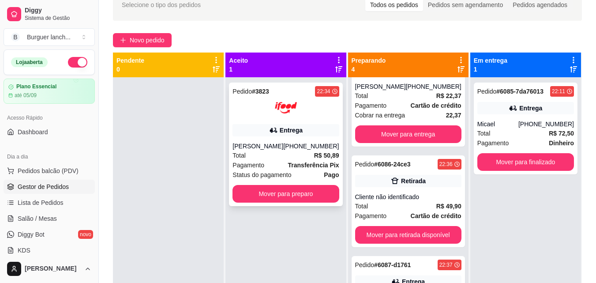
click at [274, 138] on div "Pedido # 3823 22:34 Entrega [PERSON_NAME] [PHONE_NUMBER] Total R$ 50,89 Pagamen…" at bounding box center [285, 143] width 113 height 123
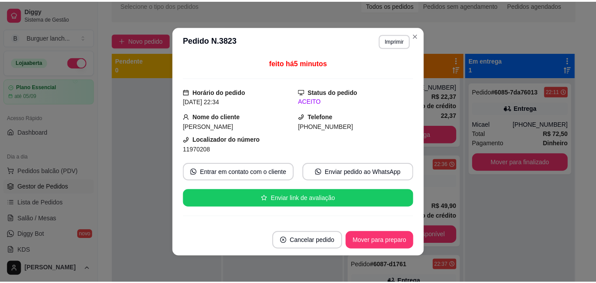
scroll to position [0, 0]
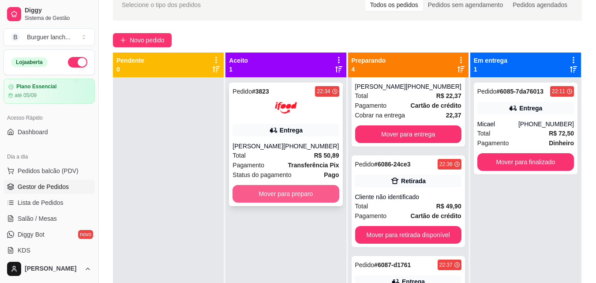
click at [275, 190] on button "Mover para preparo" at bounding box center [285, 194] width 106 height 18
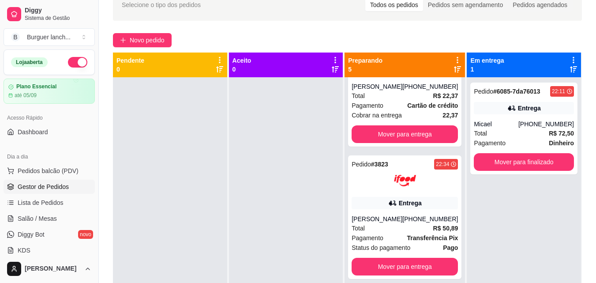
scroll to position [324, 0]
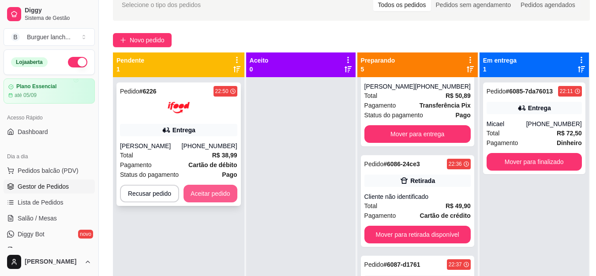
click at [206, 186] on button "Aceitar pedido" at bounding box center [210, 194] width 54 height 18
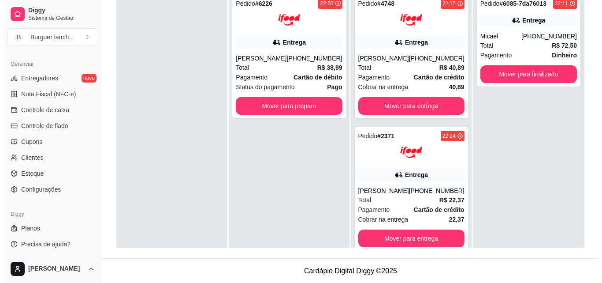
scroll to position [134, 0]
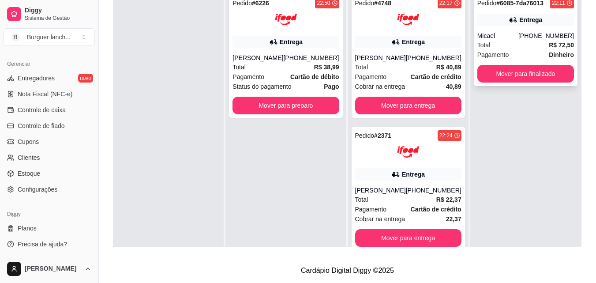
click at [502, 37] on div "Micael" at bounding box center [497, 35] width 41 height 9
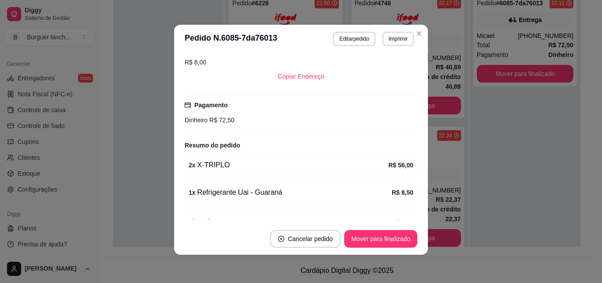
scroll to position [207, 0]
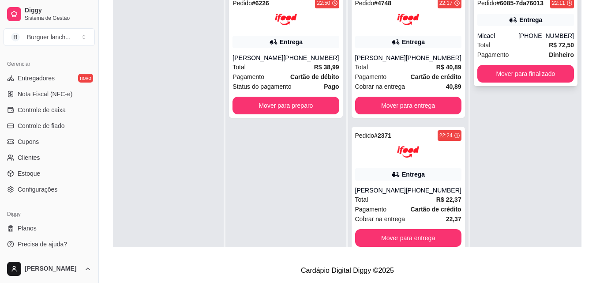
click at [518, 37] on div "Micael" at bounding box center [497, 35] width 41 height 9
click at [515, 36] on div "Micael" at bounding box center [497, 35] width 41 height 9
click at [519, 21] on div "Entrega" at bounding box center [530, 19] width 23 height 9
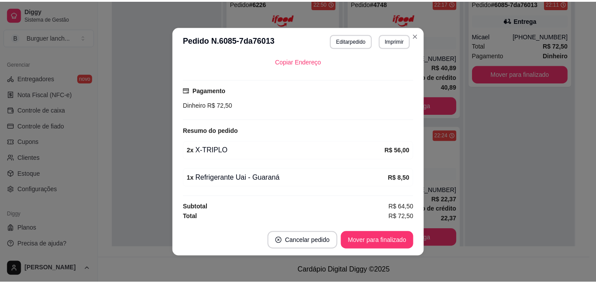
scroll to position [2, 0]
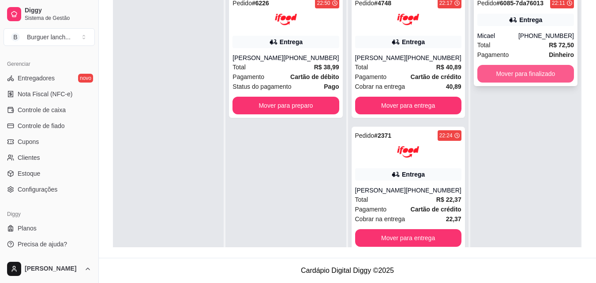
click at [541, 70] on button "Mover para finalizado" at bounding box center [525, 74] width 97 height 18
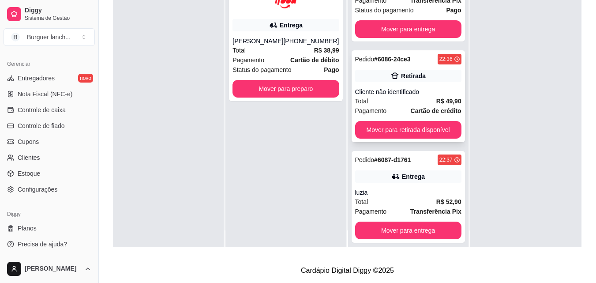
scroll to position [25, 0]
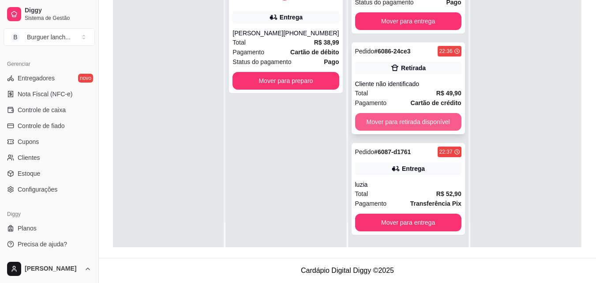
click at [392, 115] on button "Mover para retirada disponível" at bounding box center [408, 122] width 106 height 18
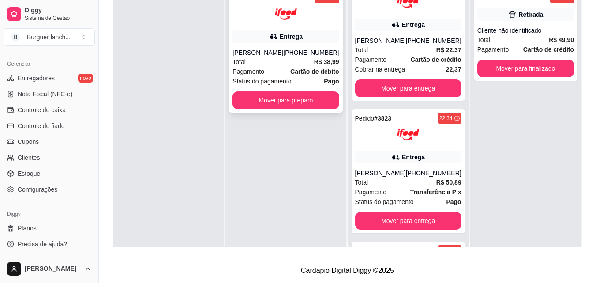
scroll to position [0, 0]
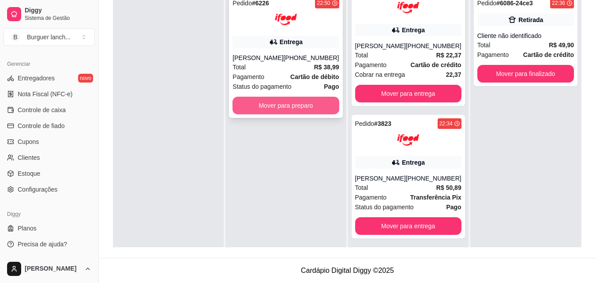
click at [302, 105] on button "Mover para preparo" at bounding box center [285, 106] width 106 height 18
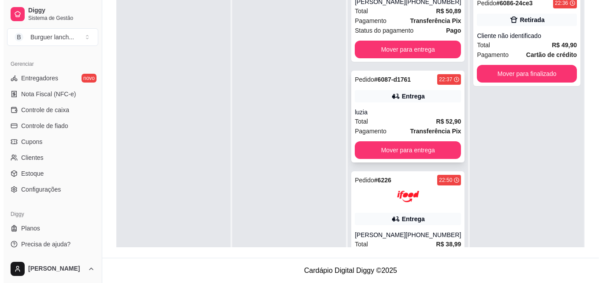
scroll to position [365, 0]
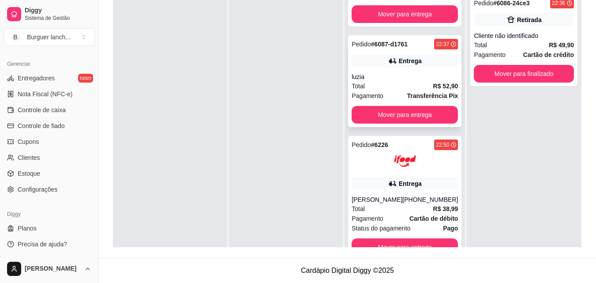
click at [372, 72] on div "Pedido # 6087-d1761 22:37 Entrega luzia Total R$ 52,90 Pagamento Transferência …" at bounding box center [404, 81] width 113 height 92
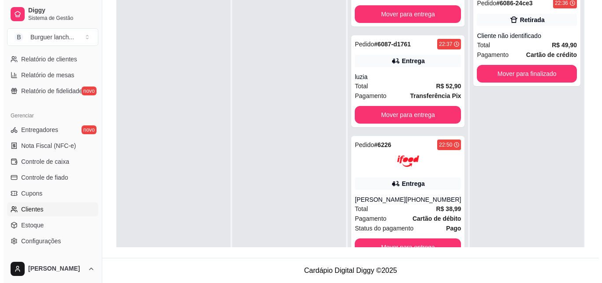
scroll to position [264, 0]
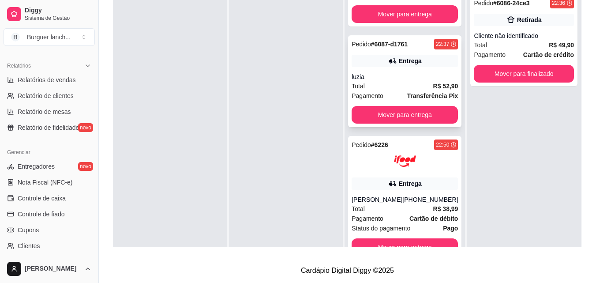
click at [388, 60] on icon at bounding box center [391, 60] width 6 height 5
click at [65, 86] on link "Relatórios de vendas" at bounding box center [49, 80] width 91 height 14
select select "ALL"
select select "0"
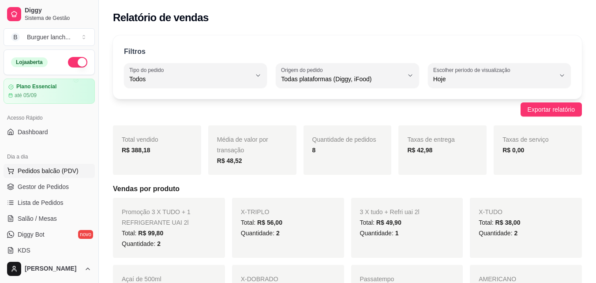
click at [44, 164] on button "Pedidos balcão (PDV)" at bounding box center [49, 171] width 91 height 14
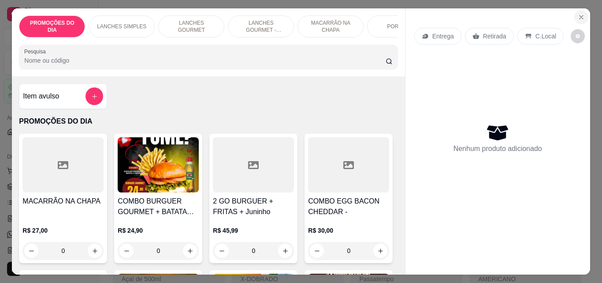
click at [578, 14] on icon "Close" at bounding box center [581, 17] width 7 height 7
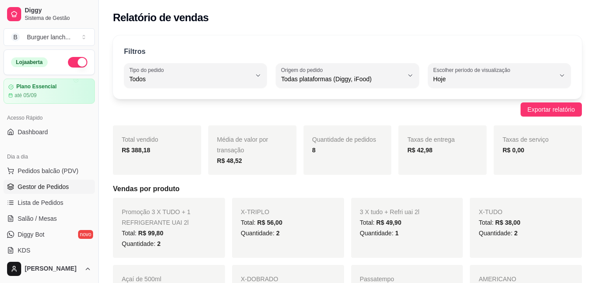
click at [38, 183] on span "Gestor de Pedidos" at bounding box center [43, 186] width 51 height 9
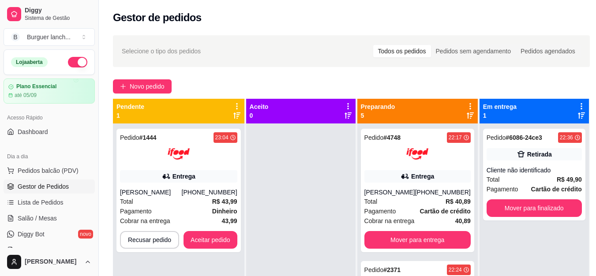
click at [303, 213] on div at bounding box center [300, 261] width 109 height 276
click at [216, 241] on button "Aceitar pedido" at bounding box center [210, 240] width 54 height 18
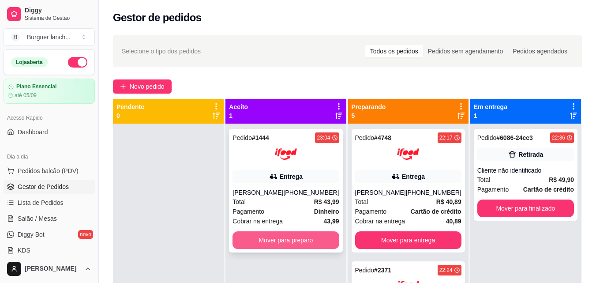
click at [288, 240] on button "Mover para preparo" at bounding box center [285, 240] width 106 height 18
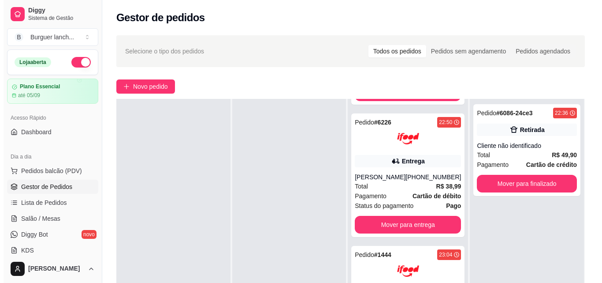
scroll to position [365, 0]
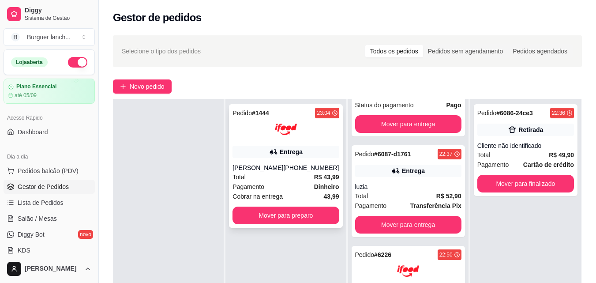
click at [264, 167] on div "[PERSON_NAME]" at bounding box center [257, 167] width 51 height 9
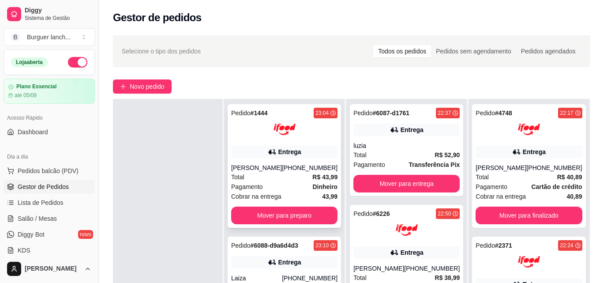
scroll to position [88, 0]
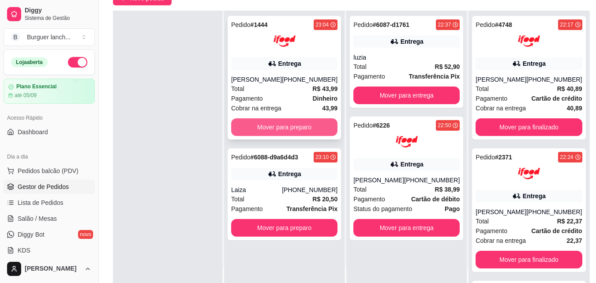
click at [274, 123] on button "Mover para preparo" at bounding box center [284, 127] width 106 height 18
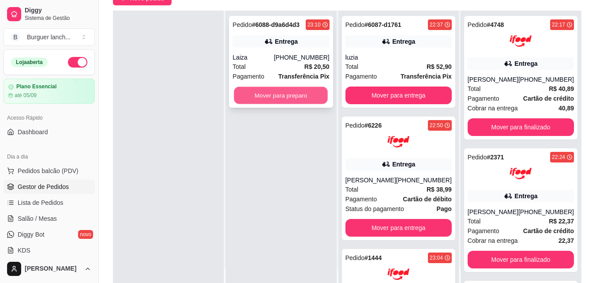
click at [305, 98] on button "Mover para preparo" at bounding box center [281, 95] width 94 height 17
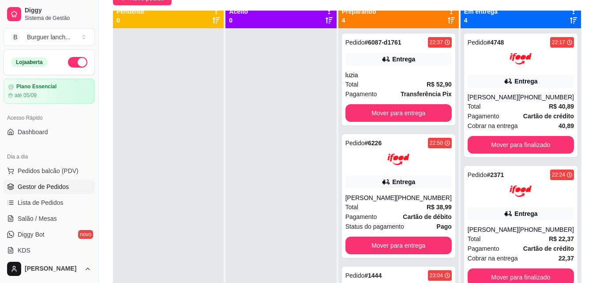
scroll to position [0, 0]
